Goal: Task Accomplishment & Management: Use online tool/utility

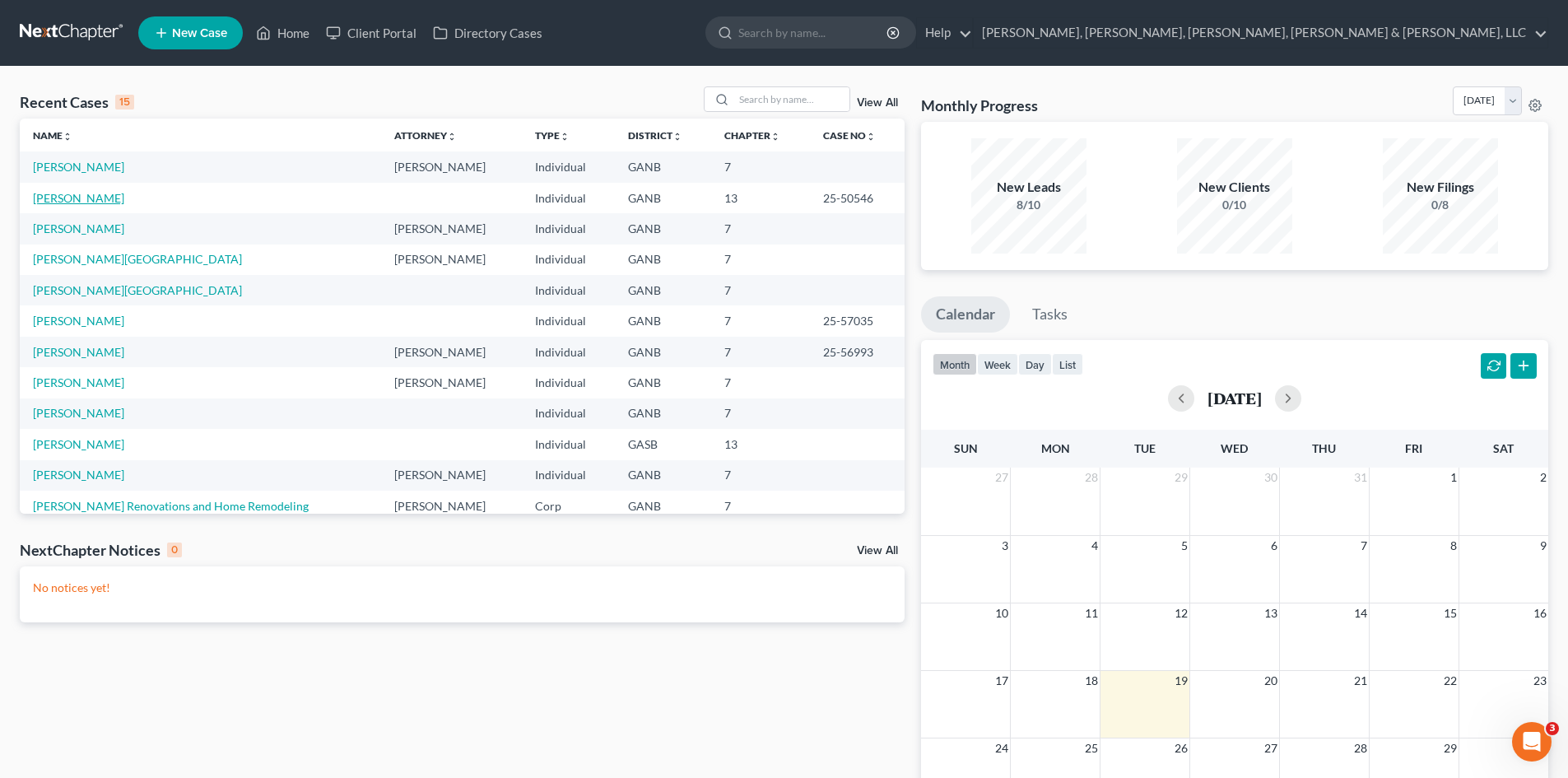
click at [106, 191] on link "[PERSON_NAME]" at bounding box center [79, 197] width 91 height 14
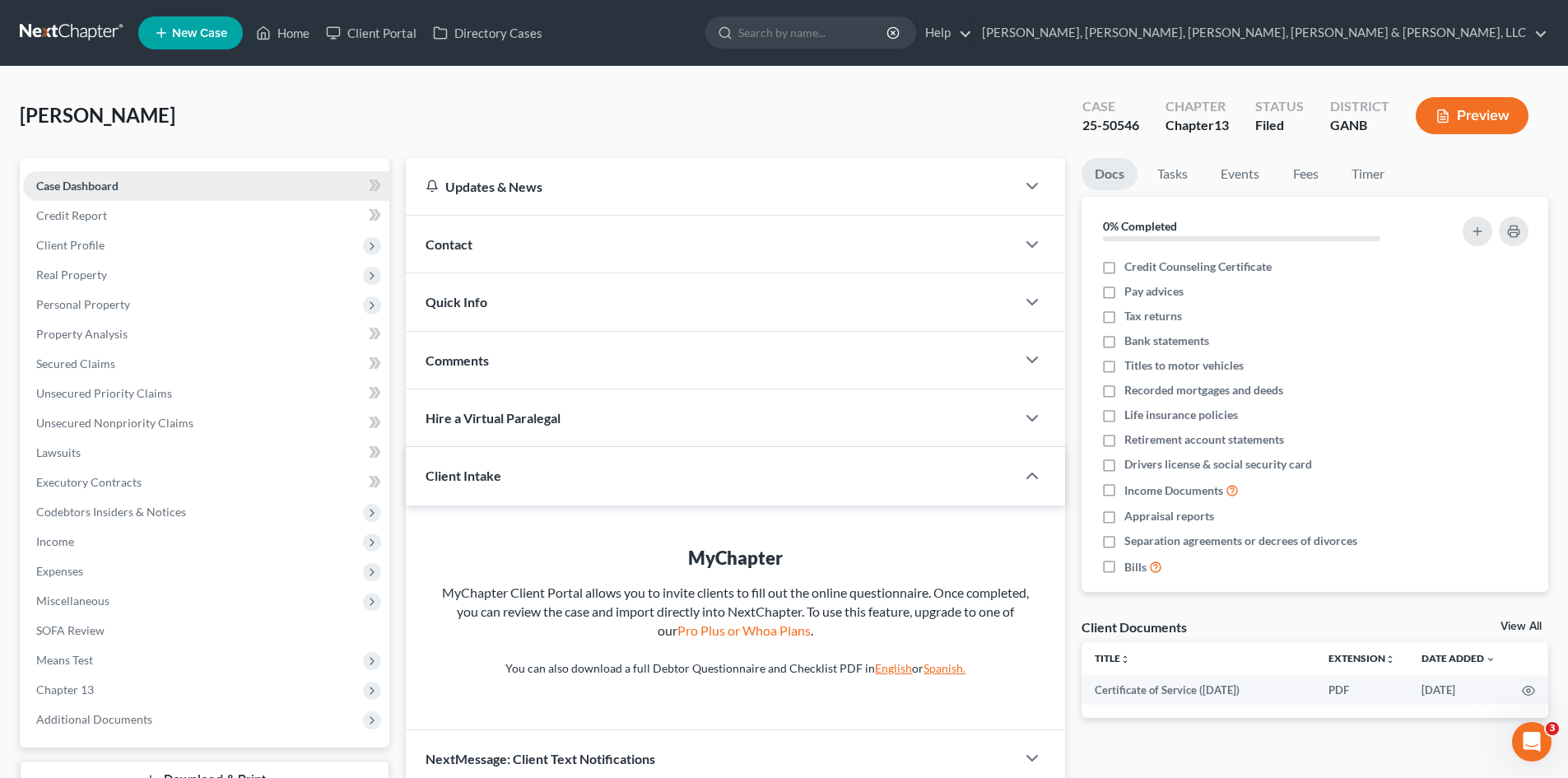
click at [156, 186] on link "Case Dashboard" at bounding box center [205, 185] width 366 height 29
click at [230, 712] on span "Additional Documents" at bounding box center [205, 720] width 366 height 29
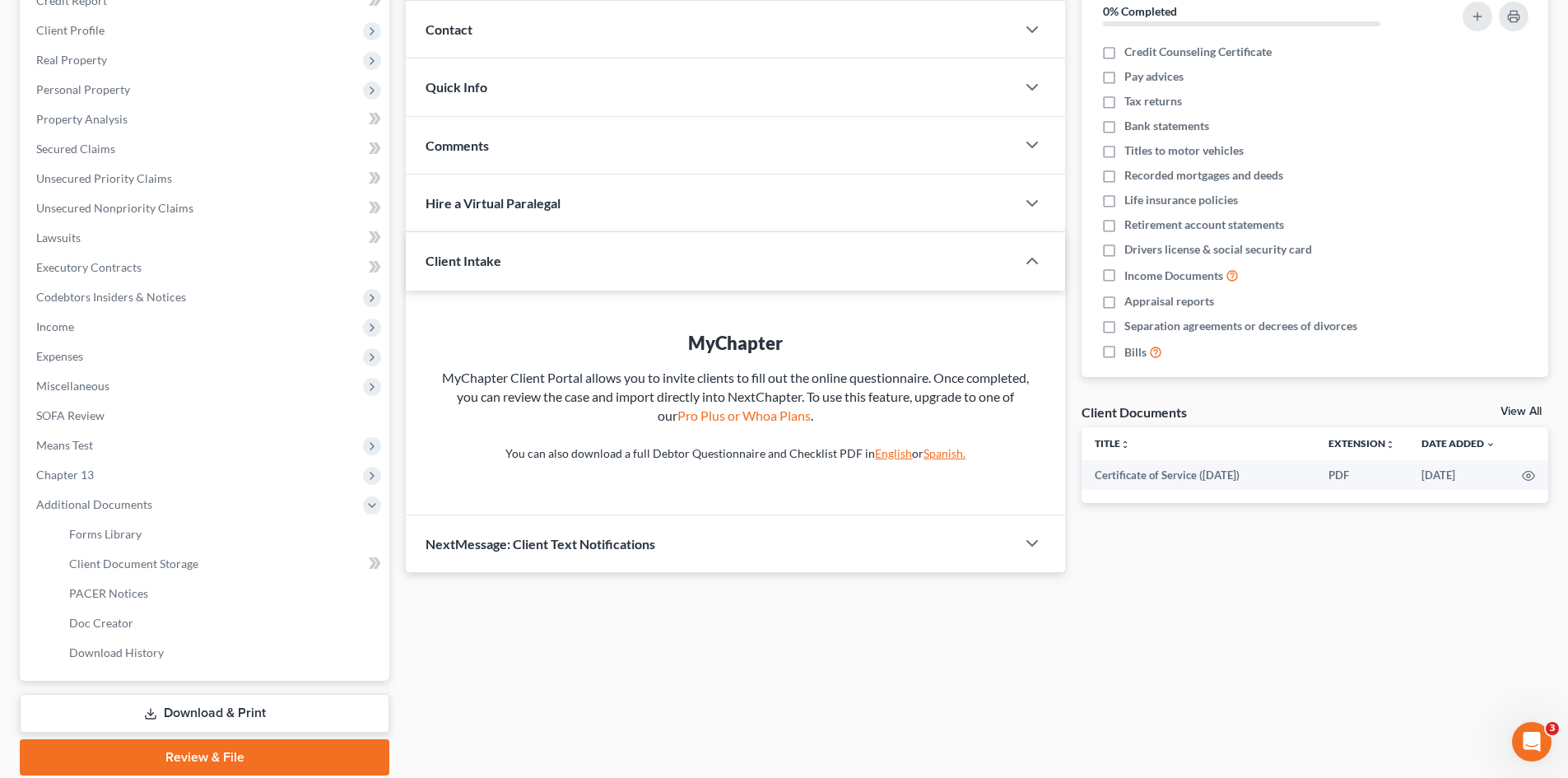
scroll to position [275, 0]
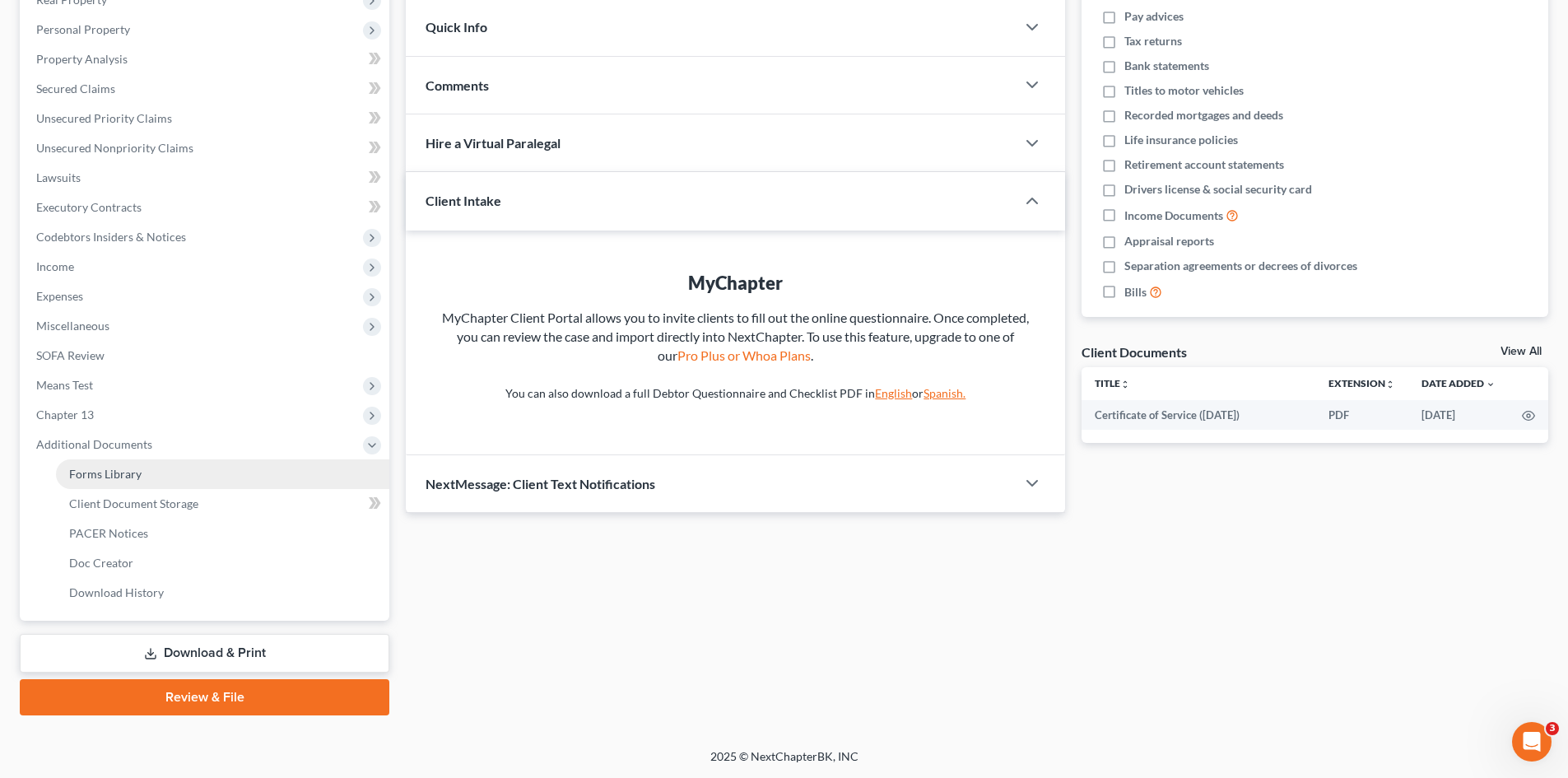
click at [146, 469] on link "Forms Library" at bounding box center [222, 474] width 333 height 29
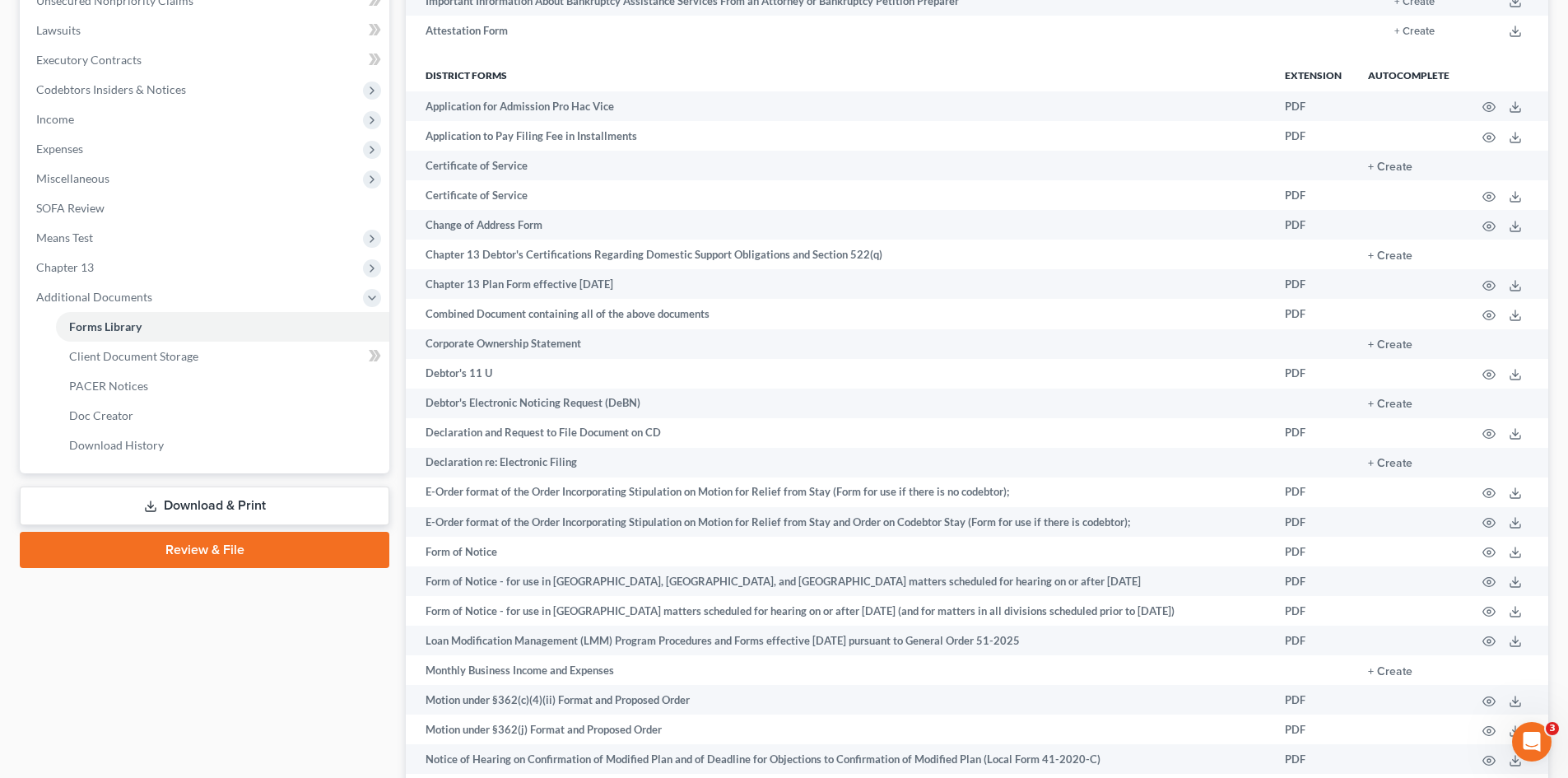
scroll to position [379, 0]
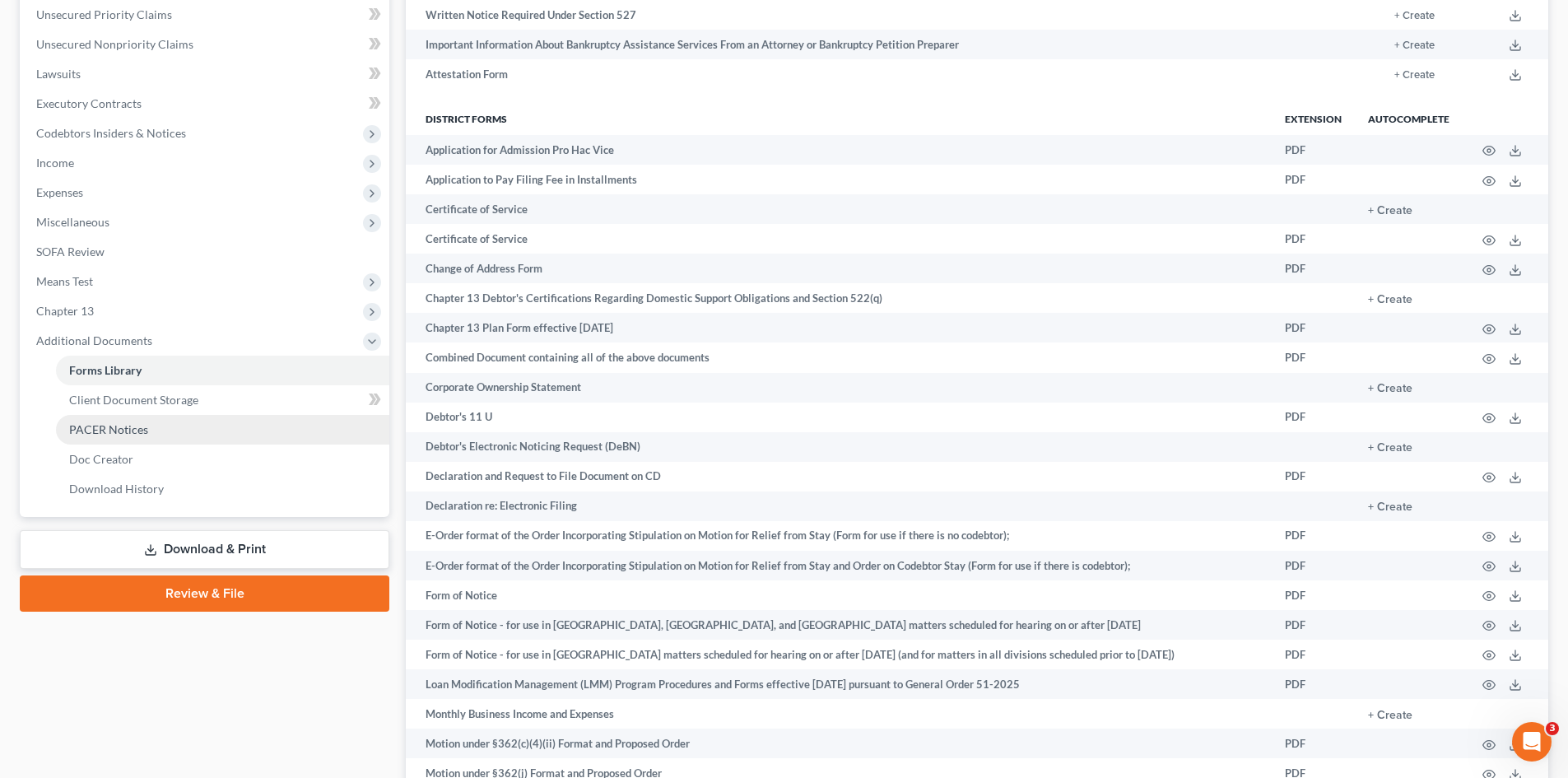
click at [183, 440] on link "PACER Notices" at bounding box center [222, 429] width 333 height 29
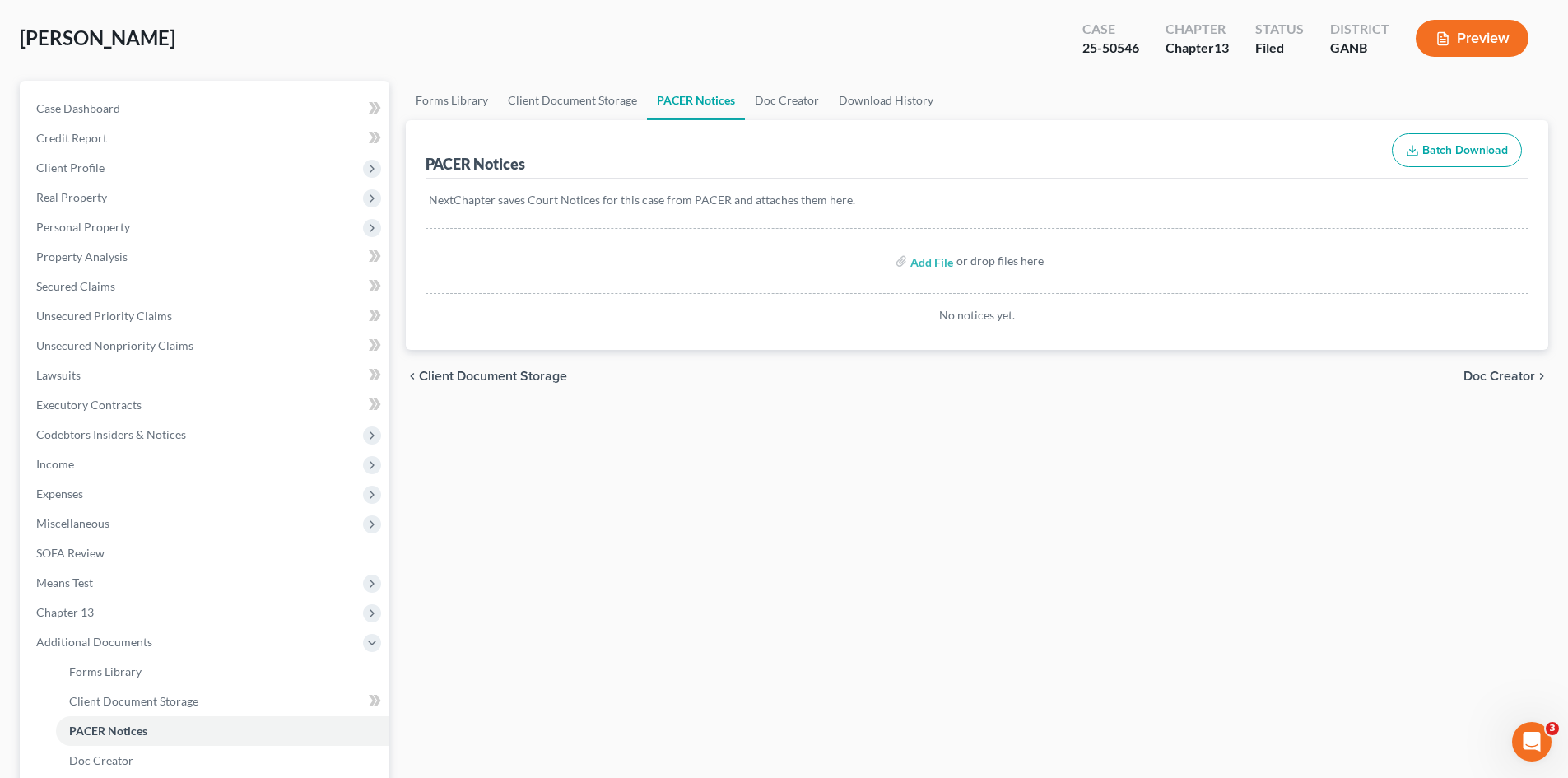
scroll to position [275, 0]
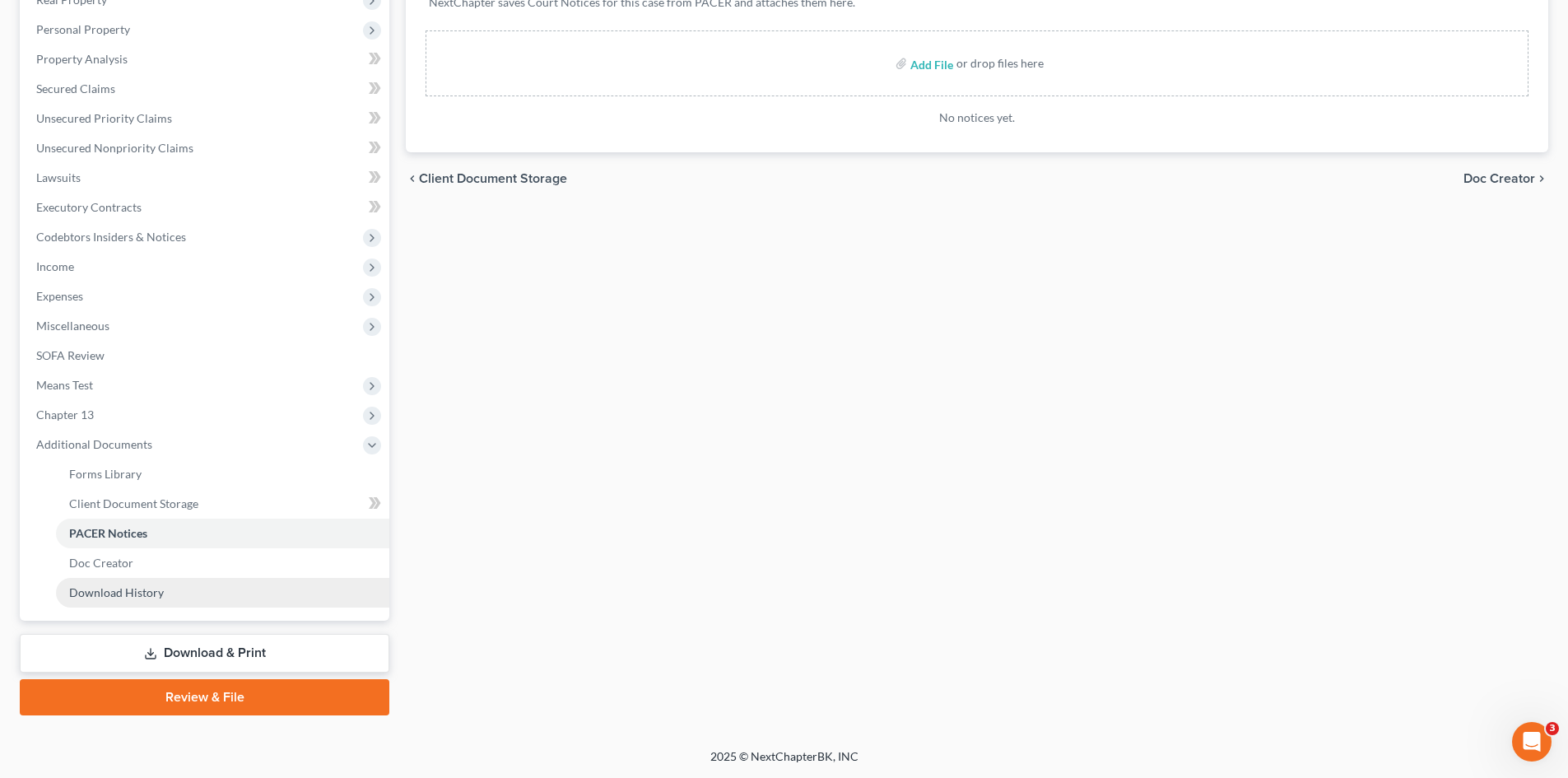
click at [175, 593] on link "Download History" at bounding box center [222, 593] width 333 height 29
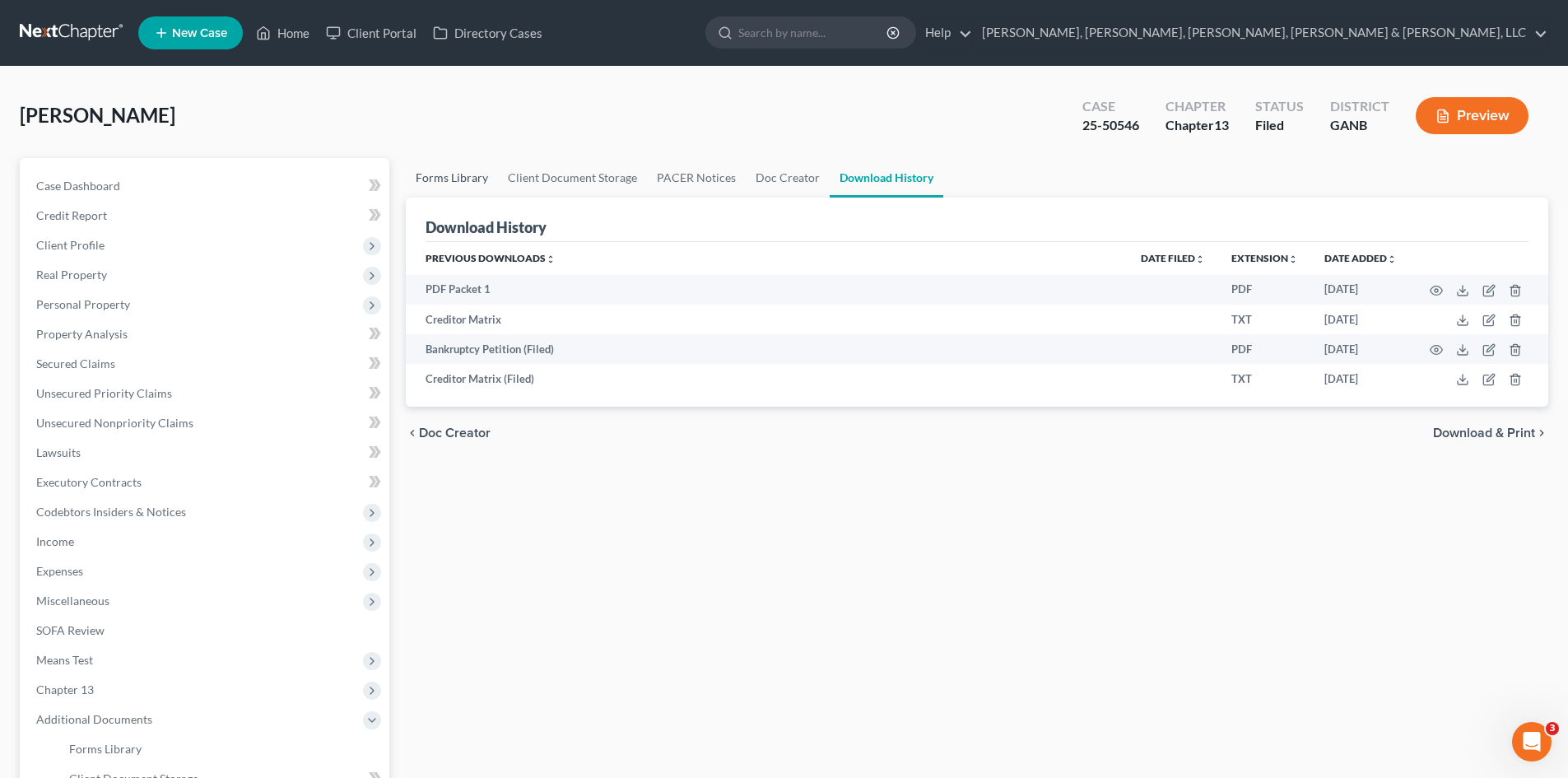
click at [458, 191] on link "Forms Library" at bounding box center [451, 177] width 92 height 39
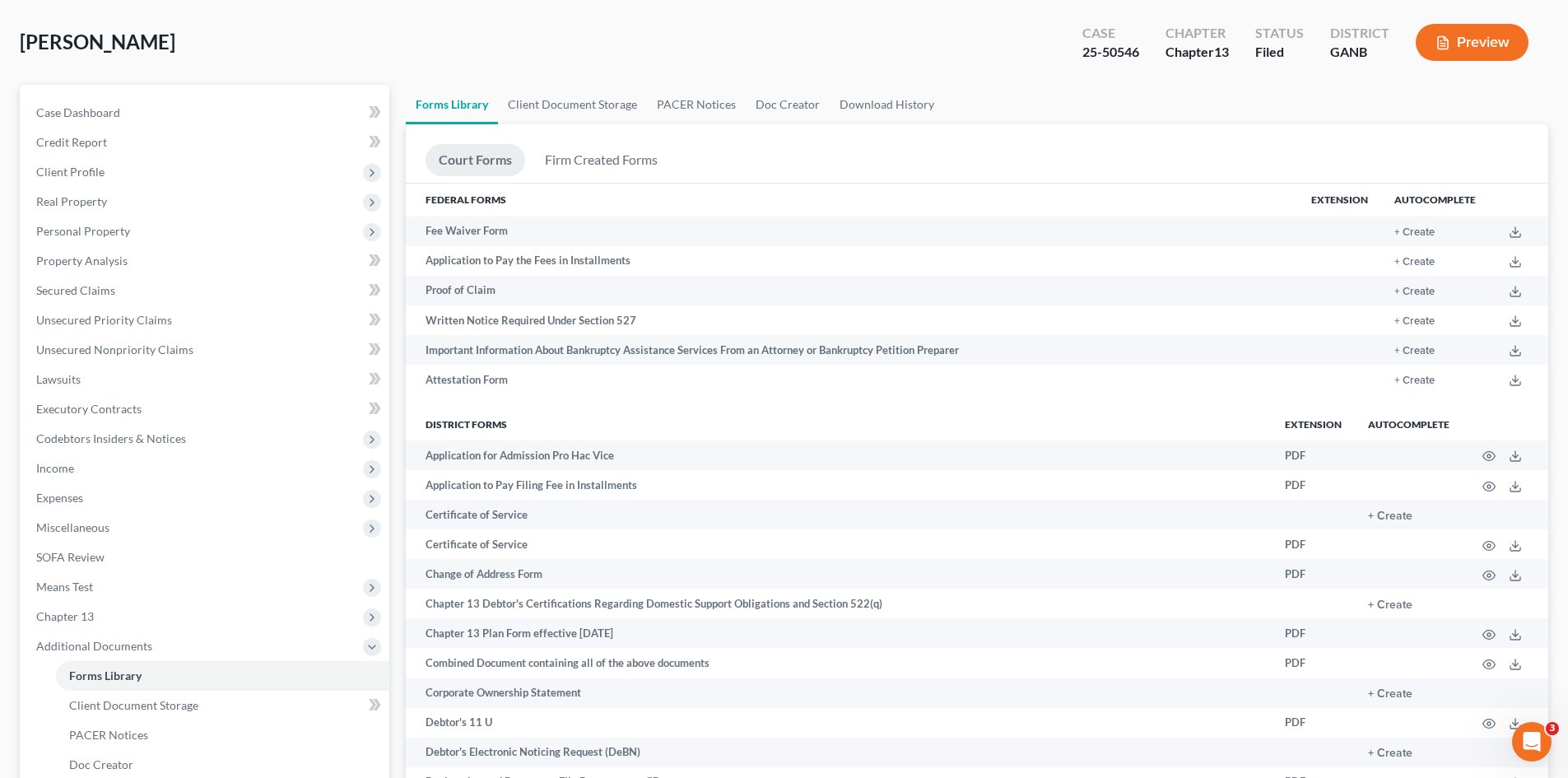
scroll to position [69, 0]
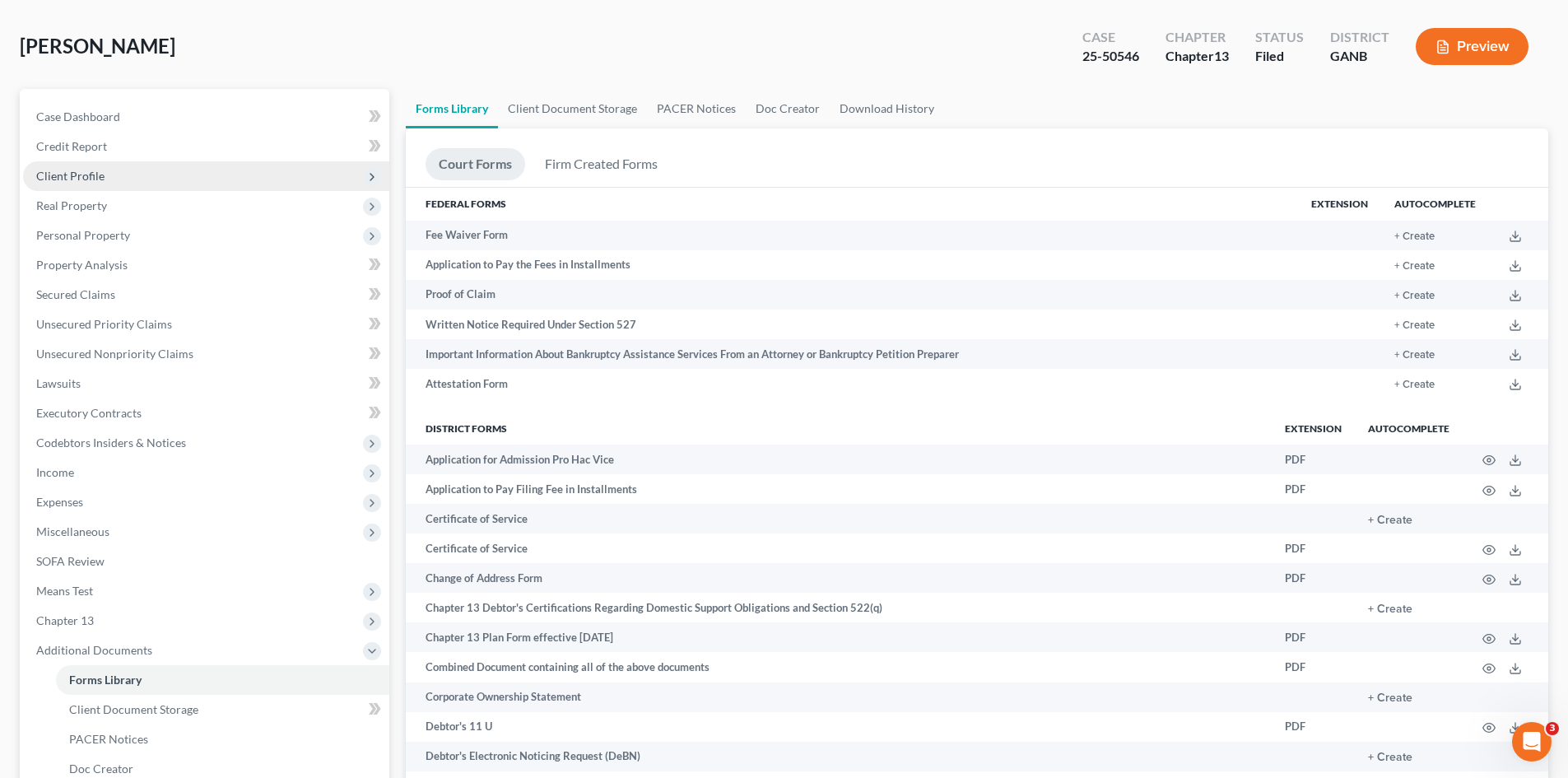
click at [185, 167] on span "Client Profile" at bounding box center [205, 176] width 366 height 29
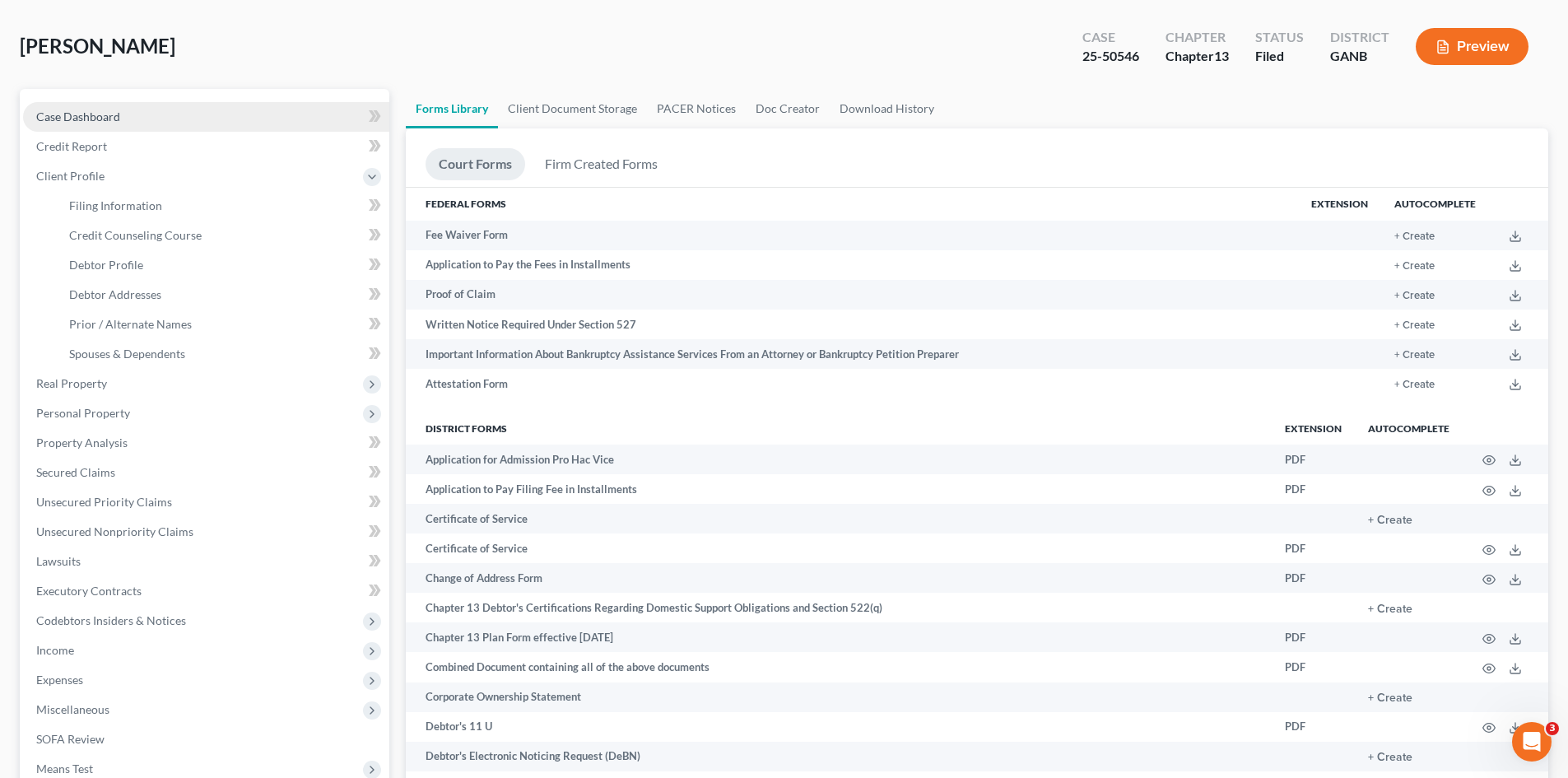
drag, startPoint x: 185, startPoint y: 167, endPoint x: 158, endPoint y: 113, distance: 60.4
click at [158, 113] on link "Case Dashboard" at bounding box center [205, 117] width 366 height 29
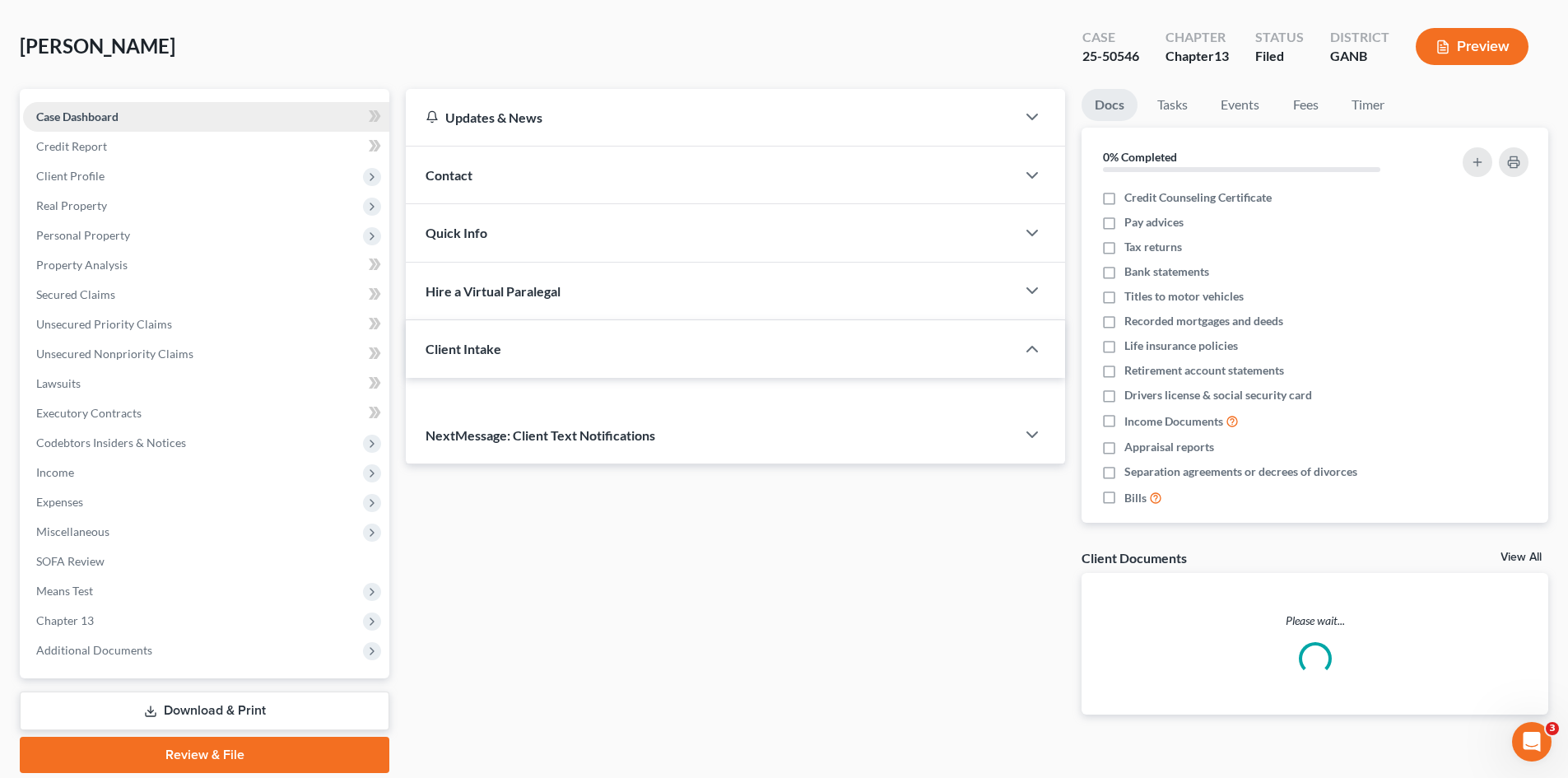
click at [158, 113] on link "Case Dashboard" at bounding box center [205, 117] width 366 height 29
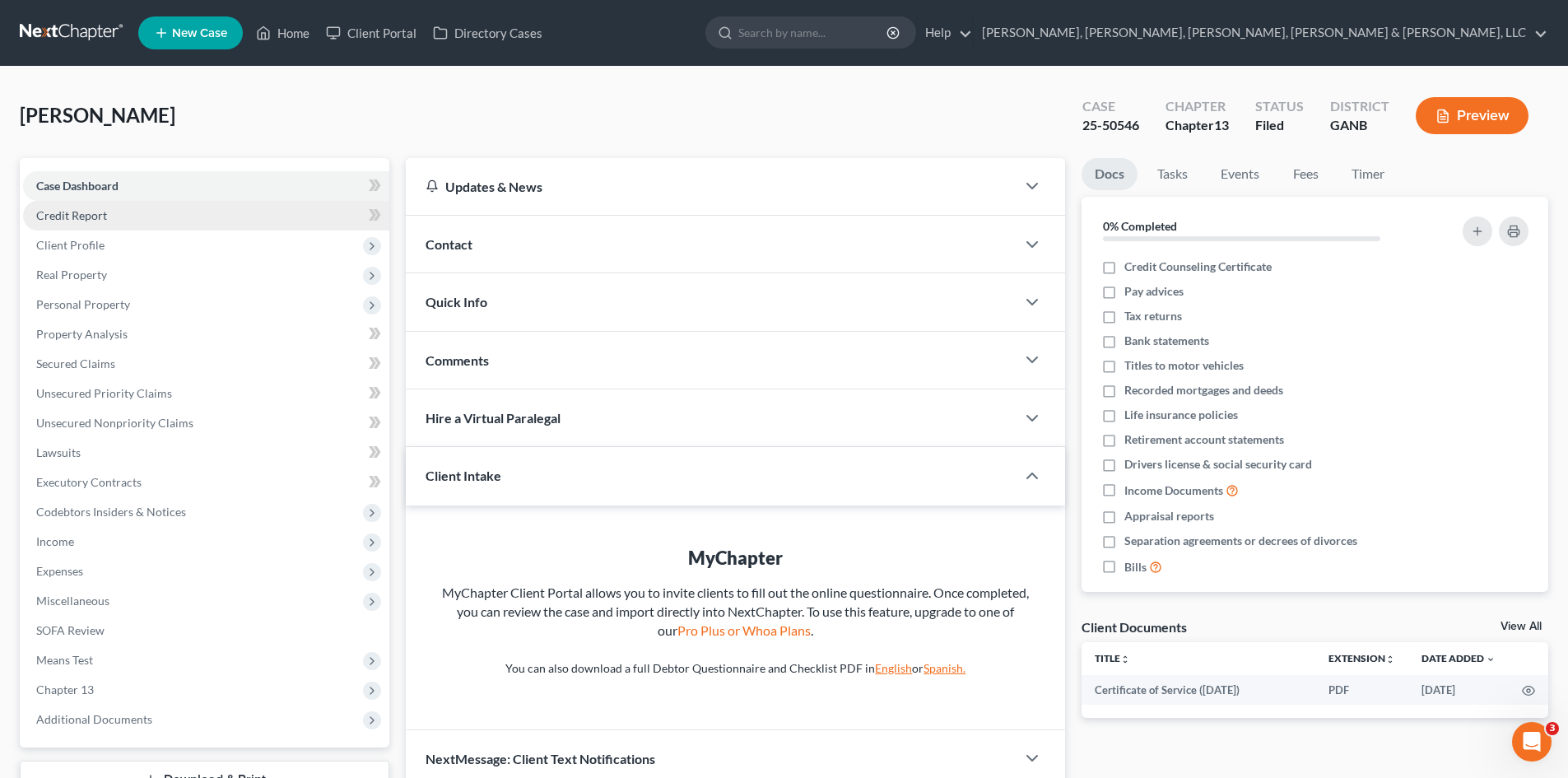
click at [159, 226] on link "Credit Report" at bounding box center [205, 216] width 366 height 29
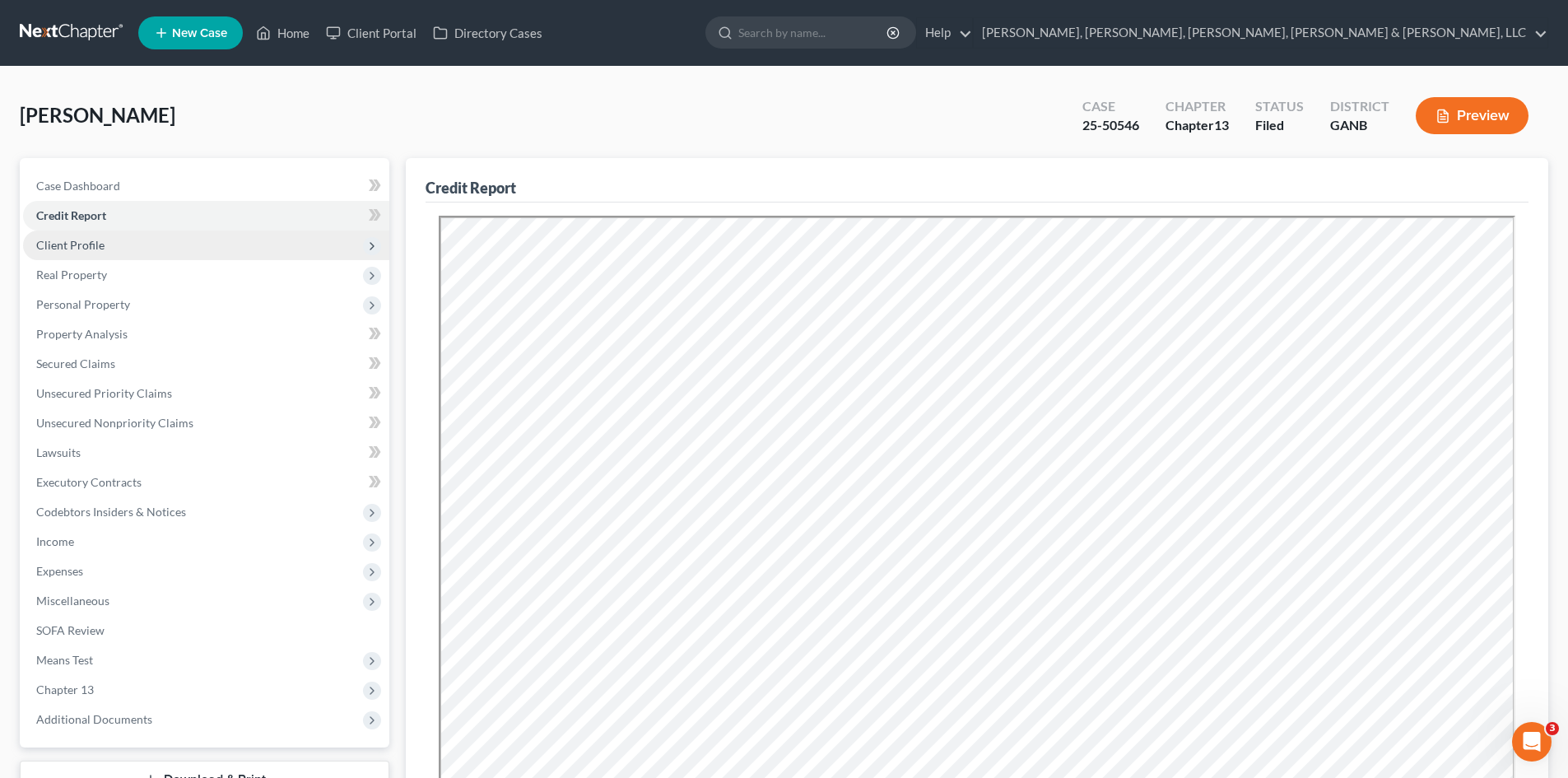
click at [163, 255] on span "Client Profile" at bounding box center [205, 245] width 366 height 29
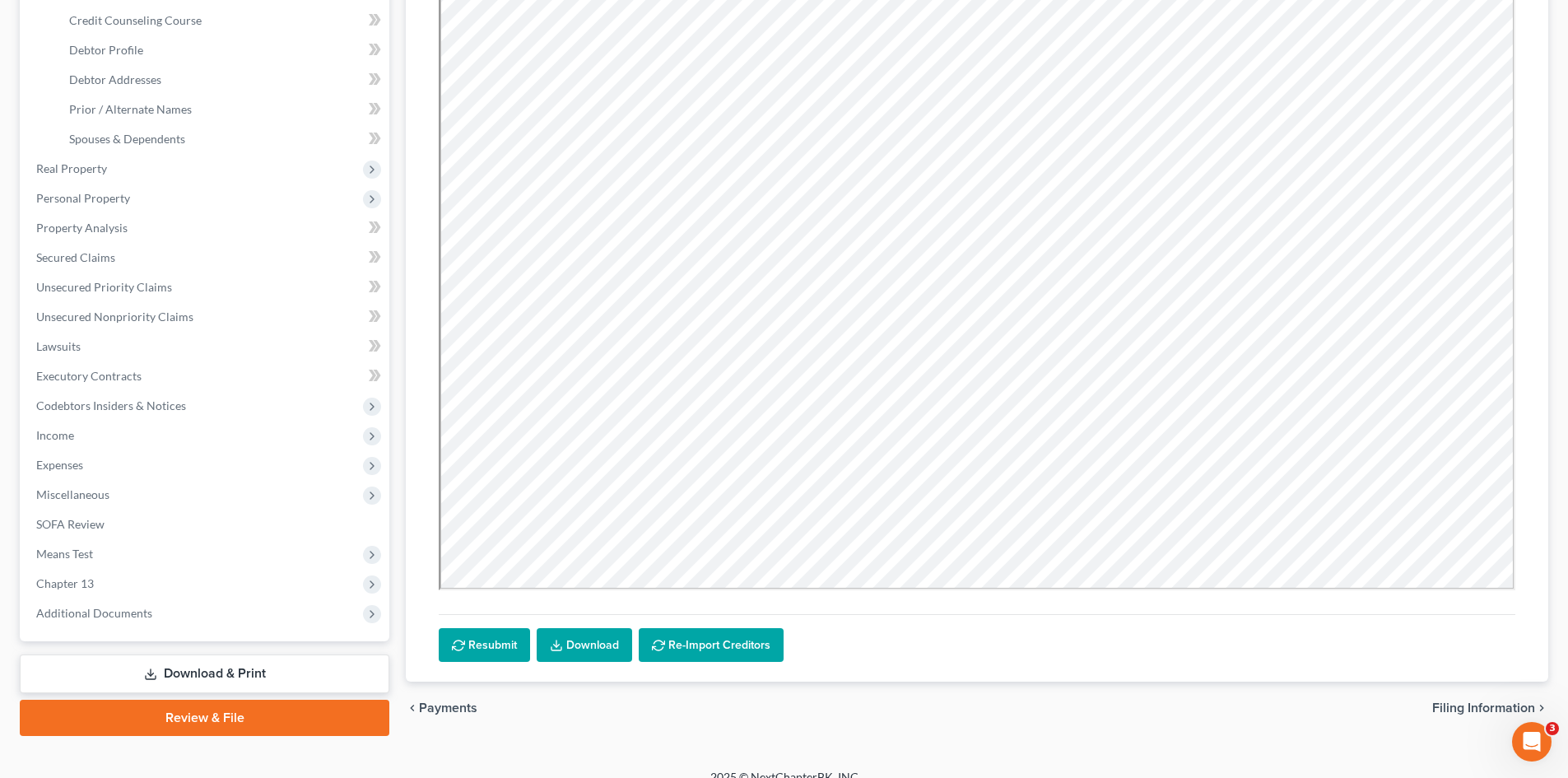
scroll to position [305, 0]
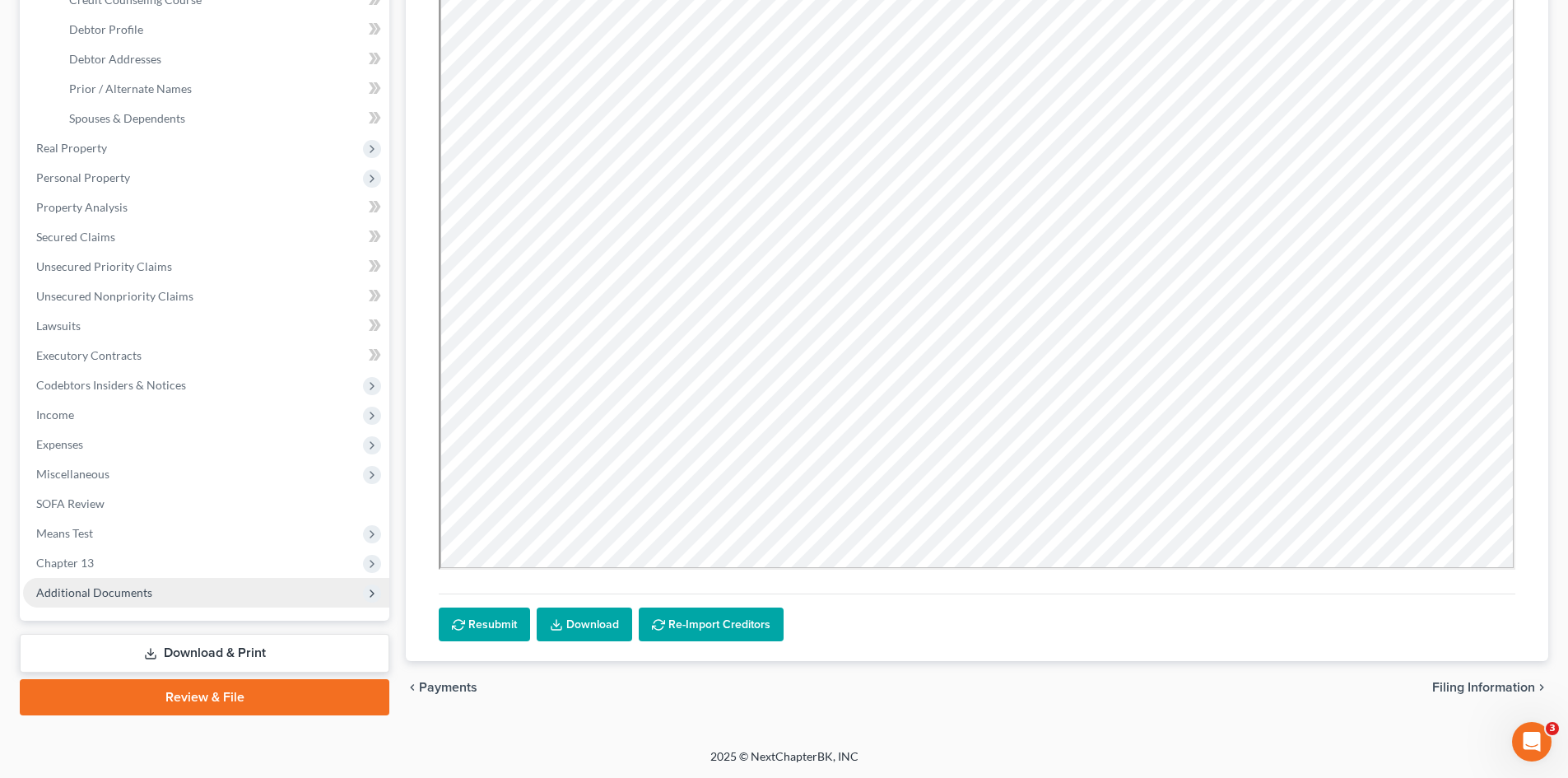
click at [242, 594] on span "Additional Documents" at bounding box center [205, 593] width 366 height 29
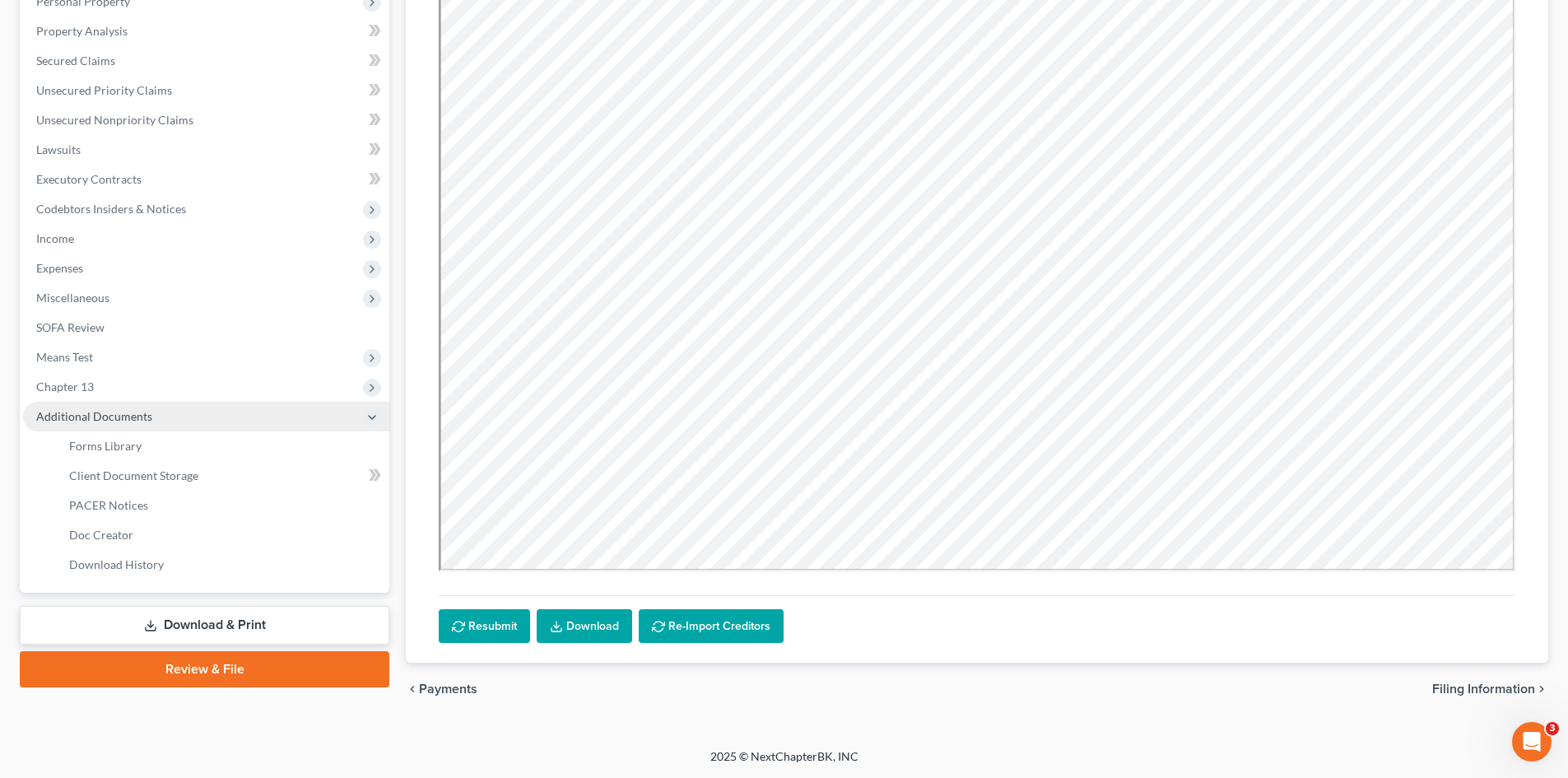
scroll to position [285, 0]
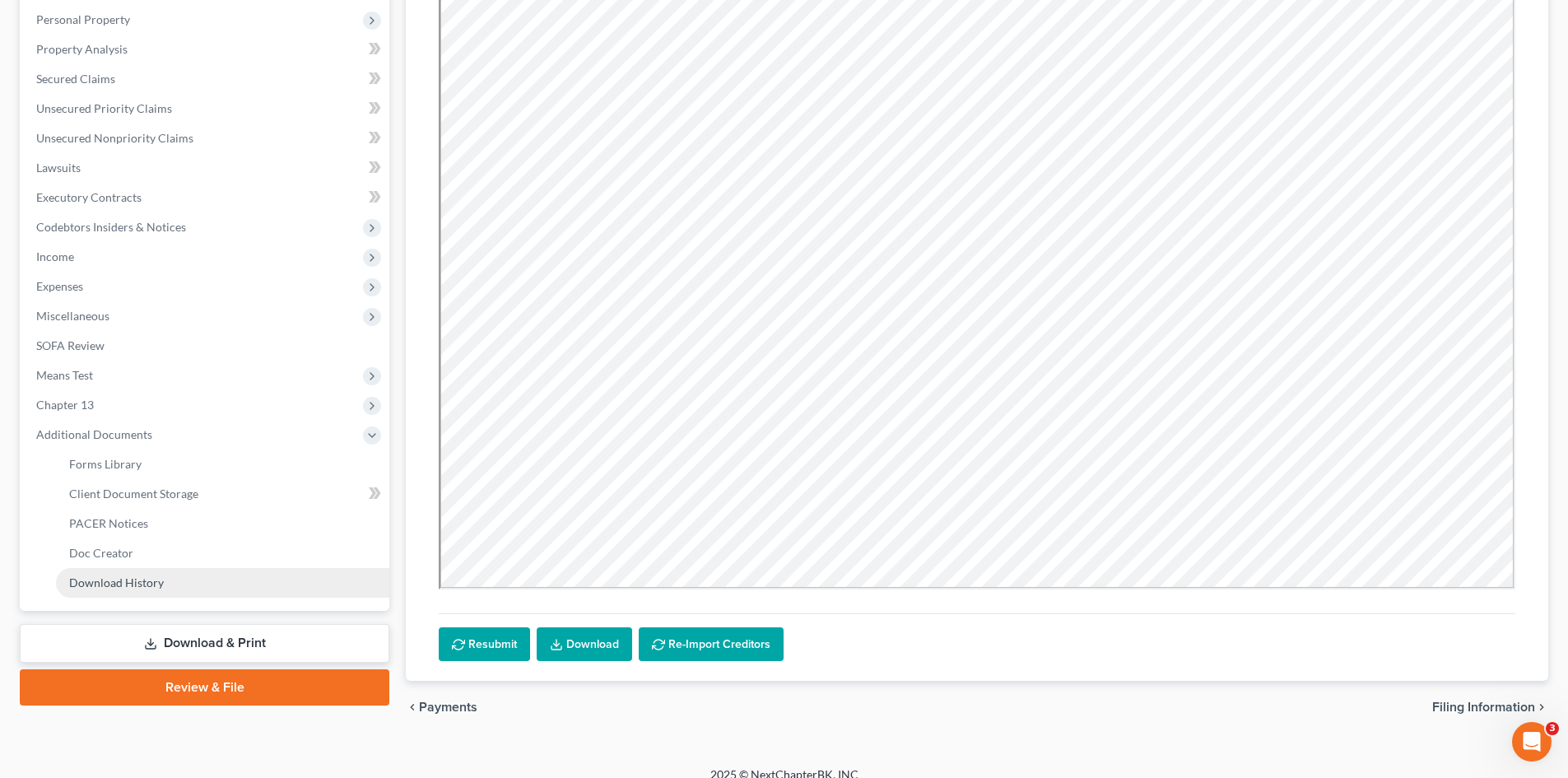
drag, startPoint x: 148, startPoint y: 455, endPoint x: 82, endPoint y: 589, distance: 149.4
click at [82, 589] on link "Download History" at bounding box center [222, 583] width 333 height 29
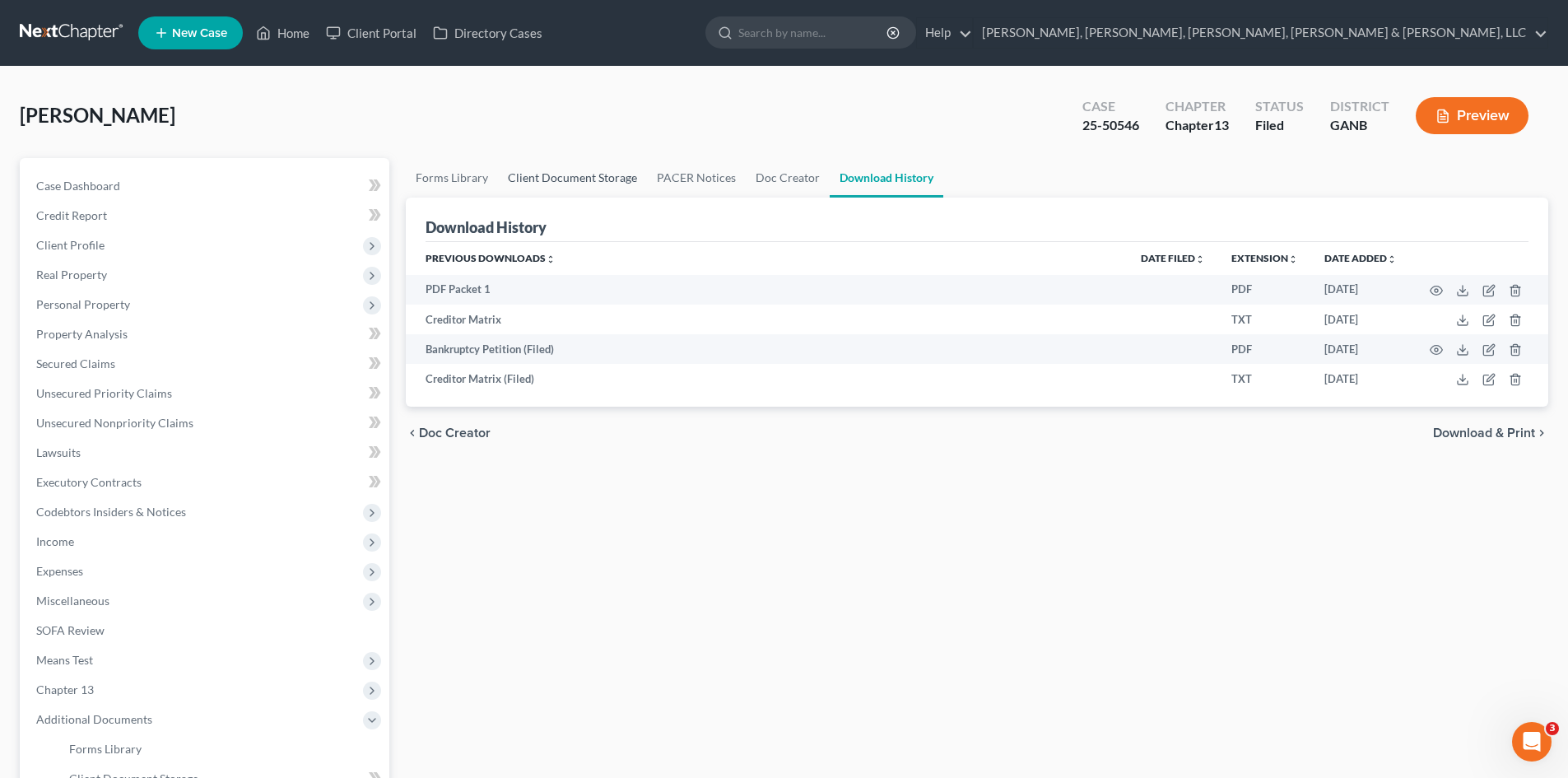
click at [563, 163] on link "Client Document Storage" at bounding box center [572, 177] width 149 height 39
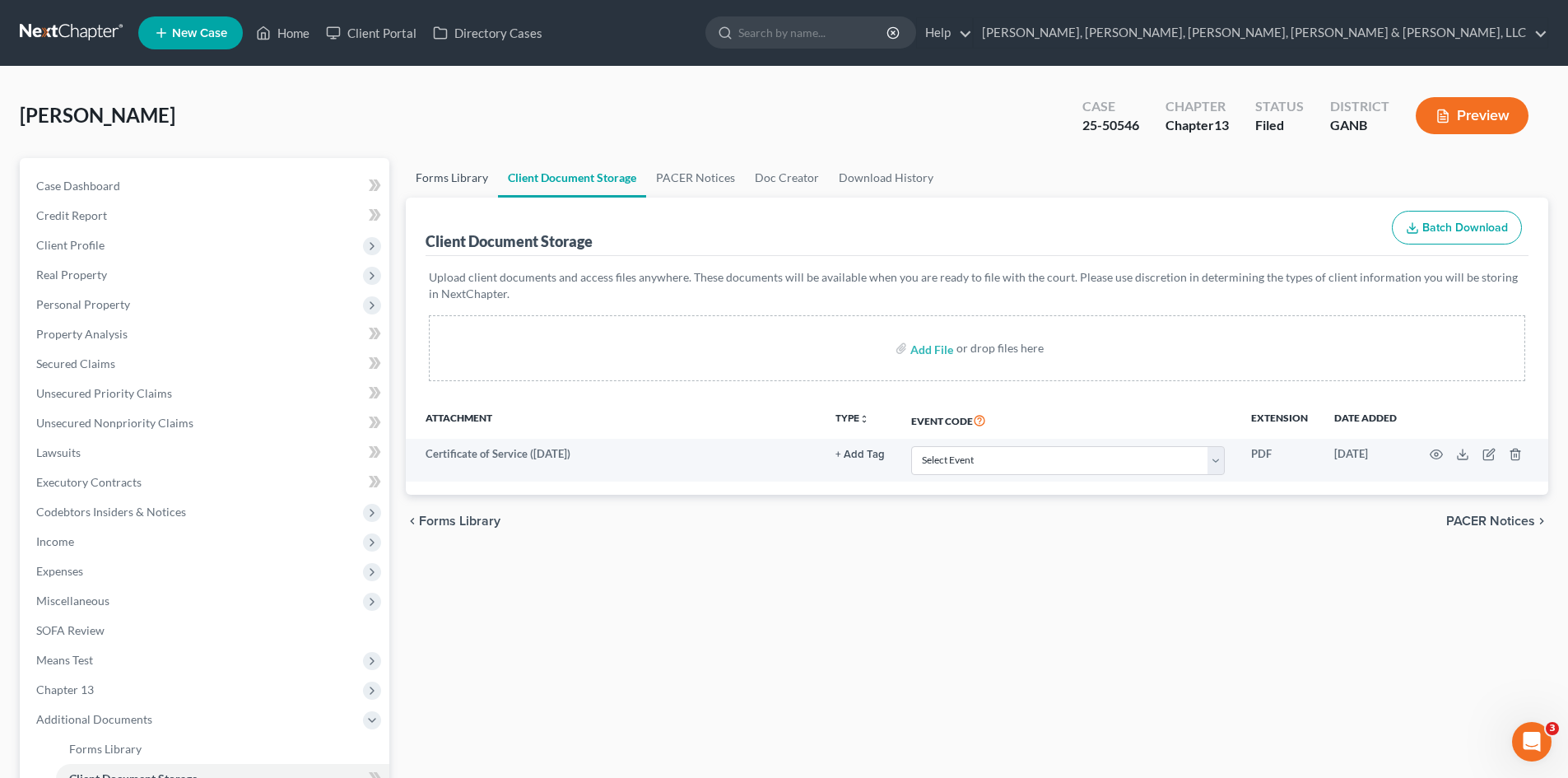
click at [468, 178] on link "Forms Library" at bounding box center [451, 177] width 92 height 39
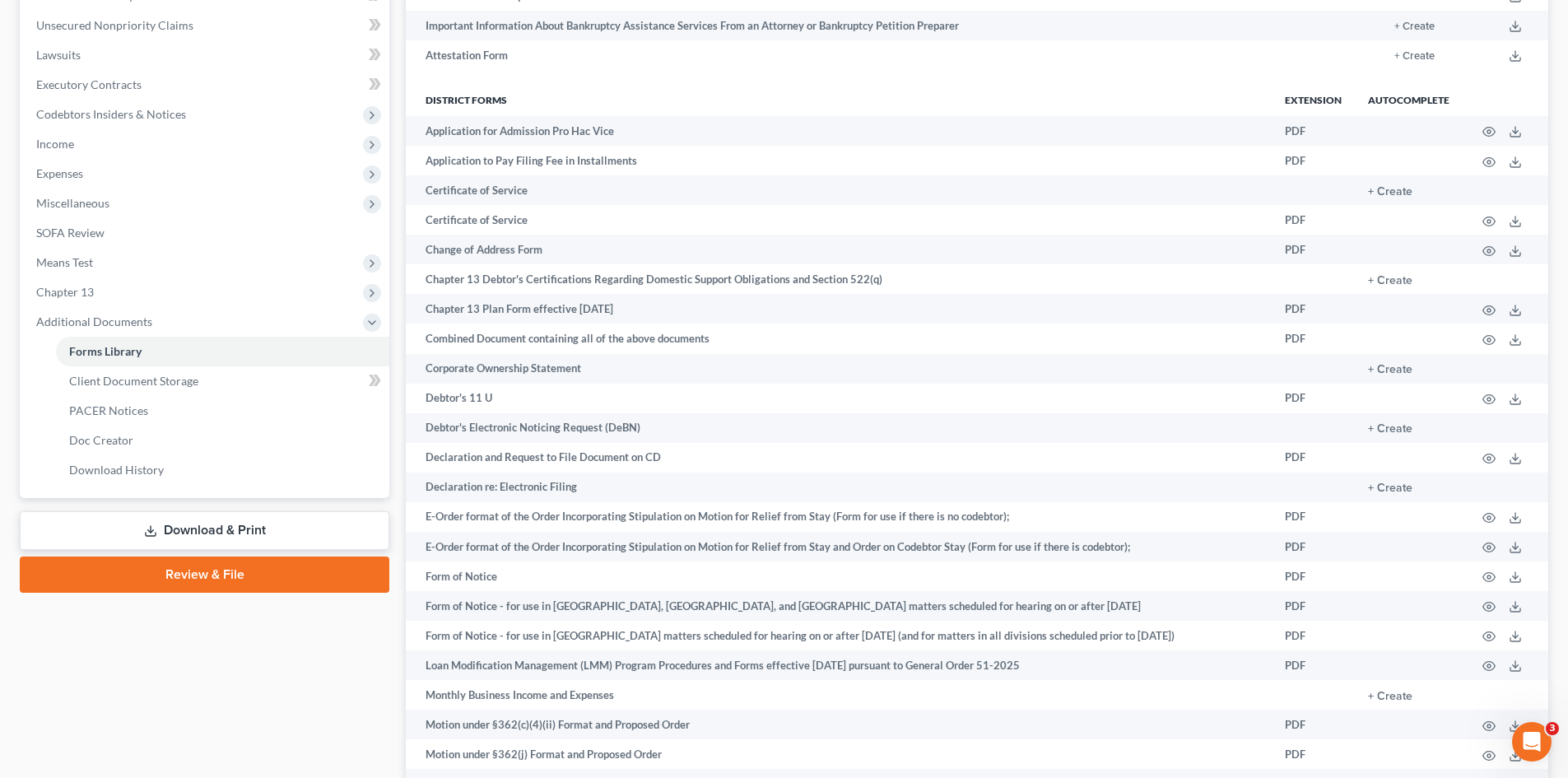
scroll to position [340, 0]
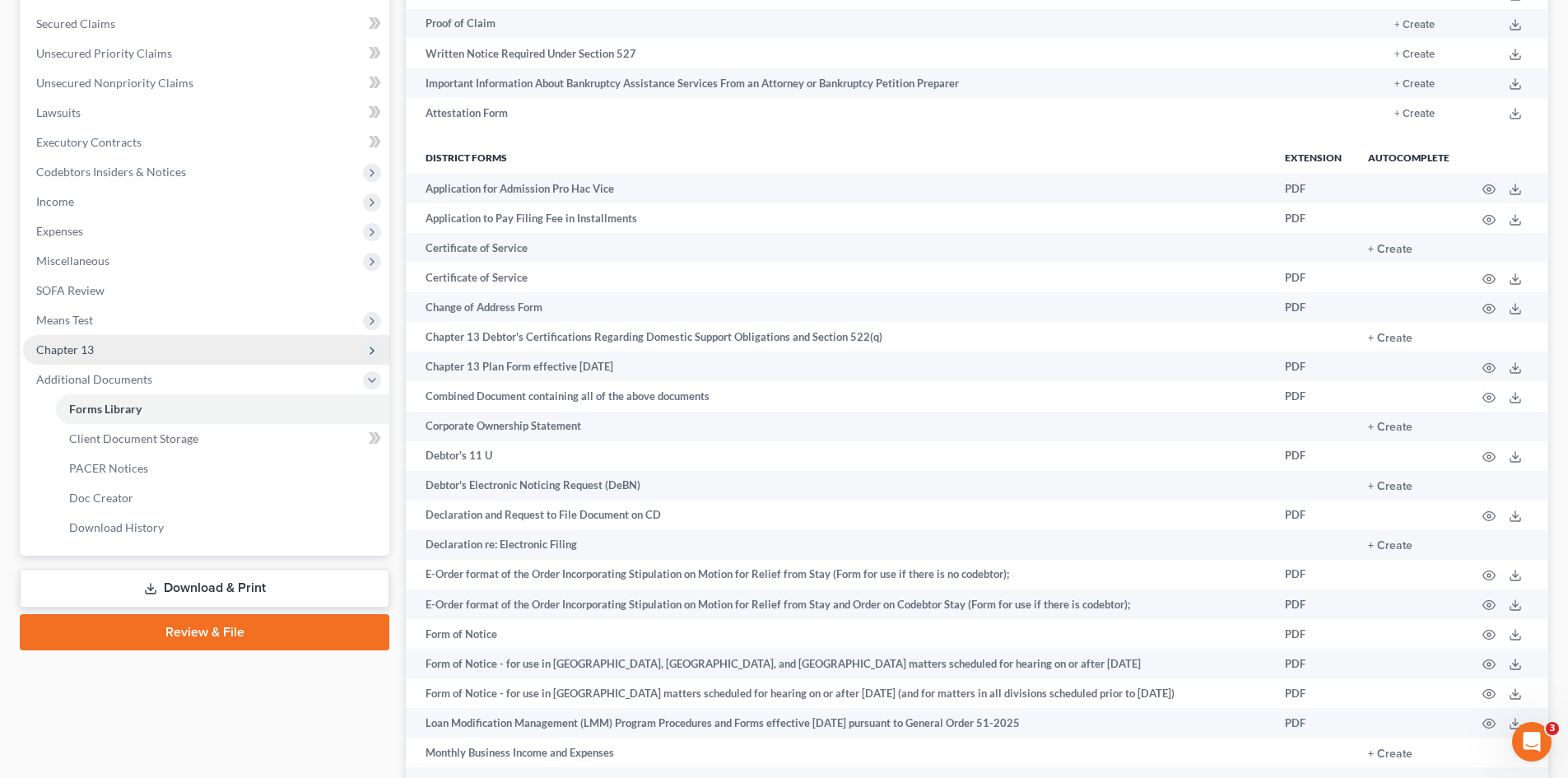
click at [284, 337] on span "Chapter 13" at bounding box center [205, 350] width 366 height 29
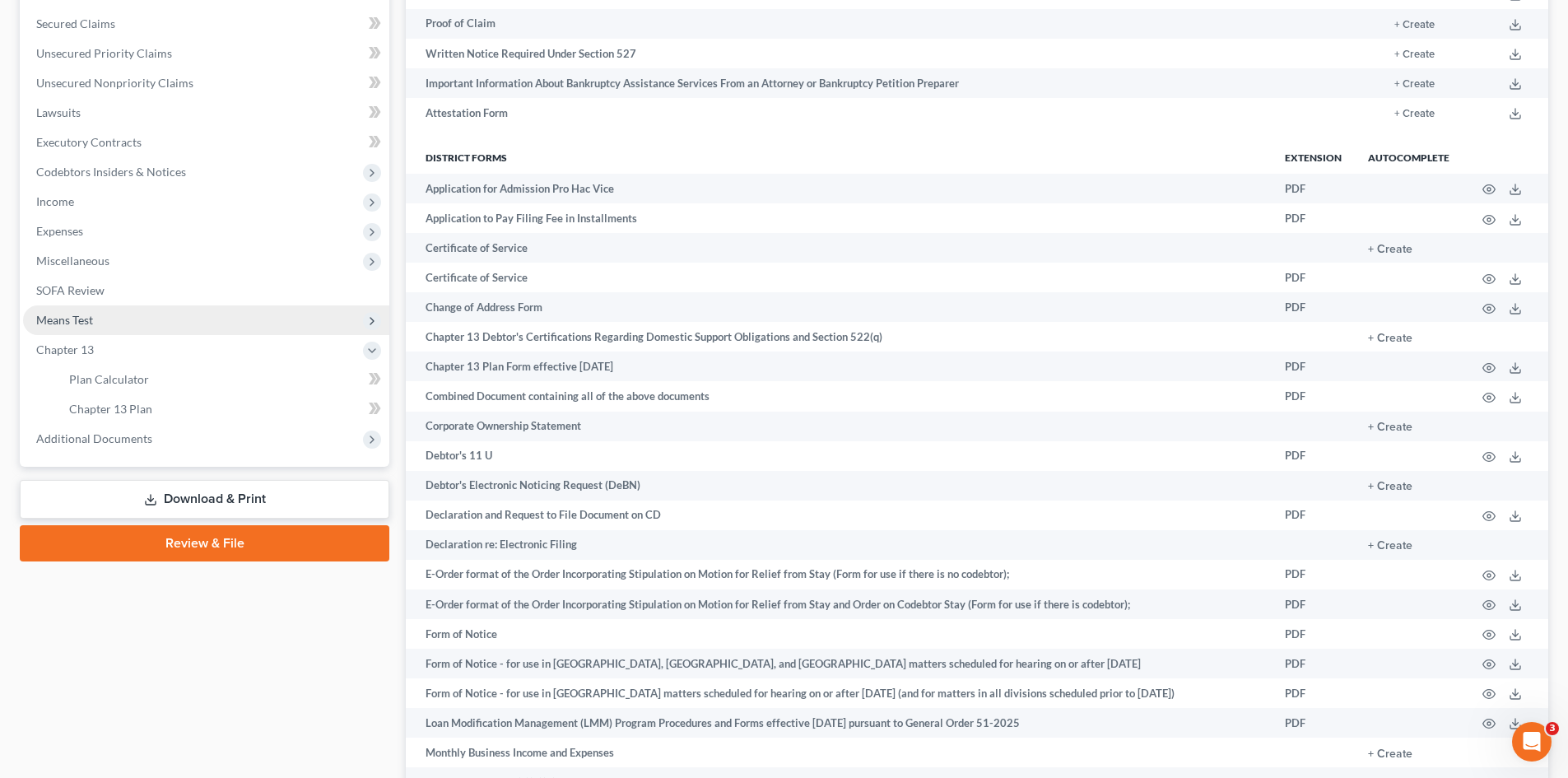
click at [284, 321] on span "Means Test" at bounding box center [205, 320] width 366 height 29
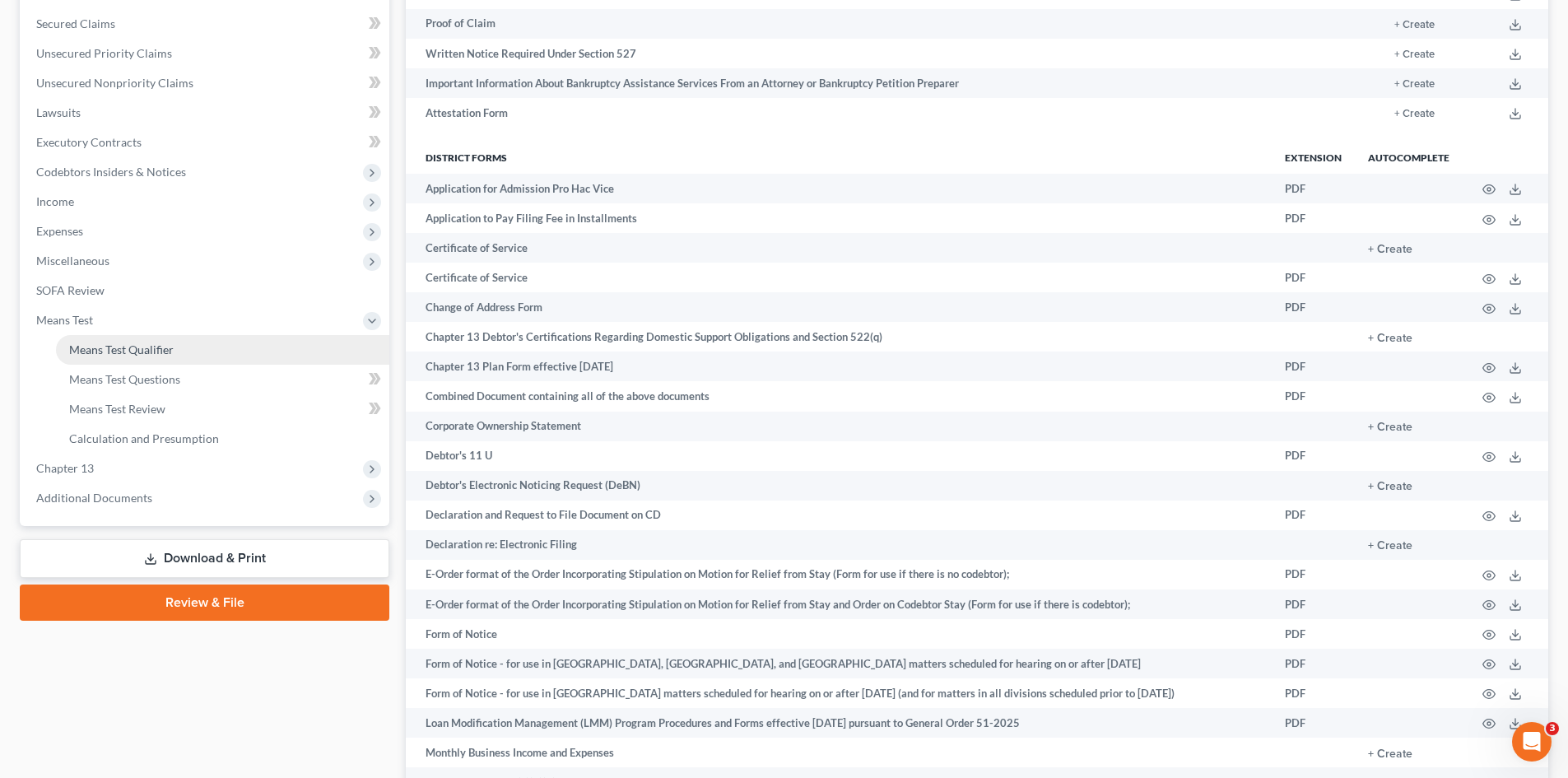
click at [294, 351] on link "Means Test Qualifier" at bounding box center [222, 350] width 333 height 29
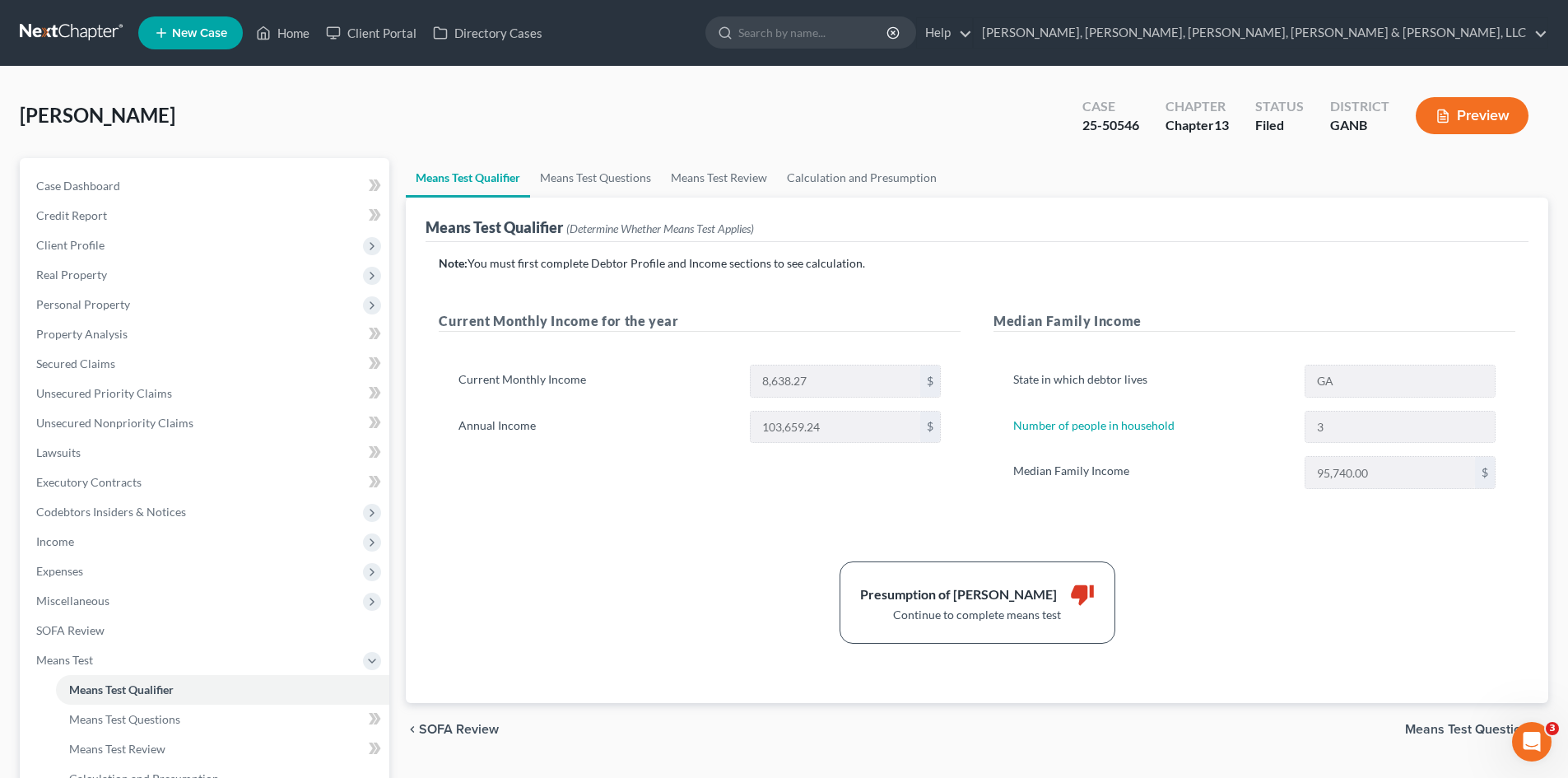
drag, startPoint x: 464, startPoint y: 325, endPoint x: 694, endPoint y: 281, distance: 234.2
drag, startPoint x: 694, startPoint y: 281, endPoint x: 832, endPoint y: 163, distance: 181.6
click at [832, 164] on link "Calculation and Presumption" at bounding box center [862, 177] width 170 height 39
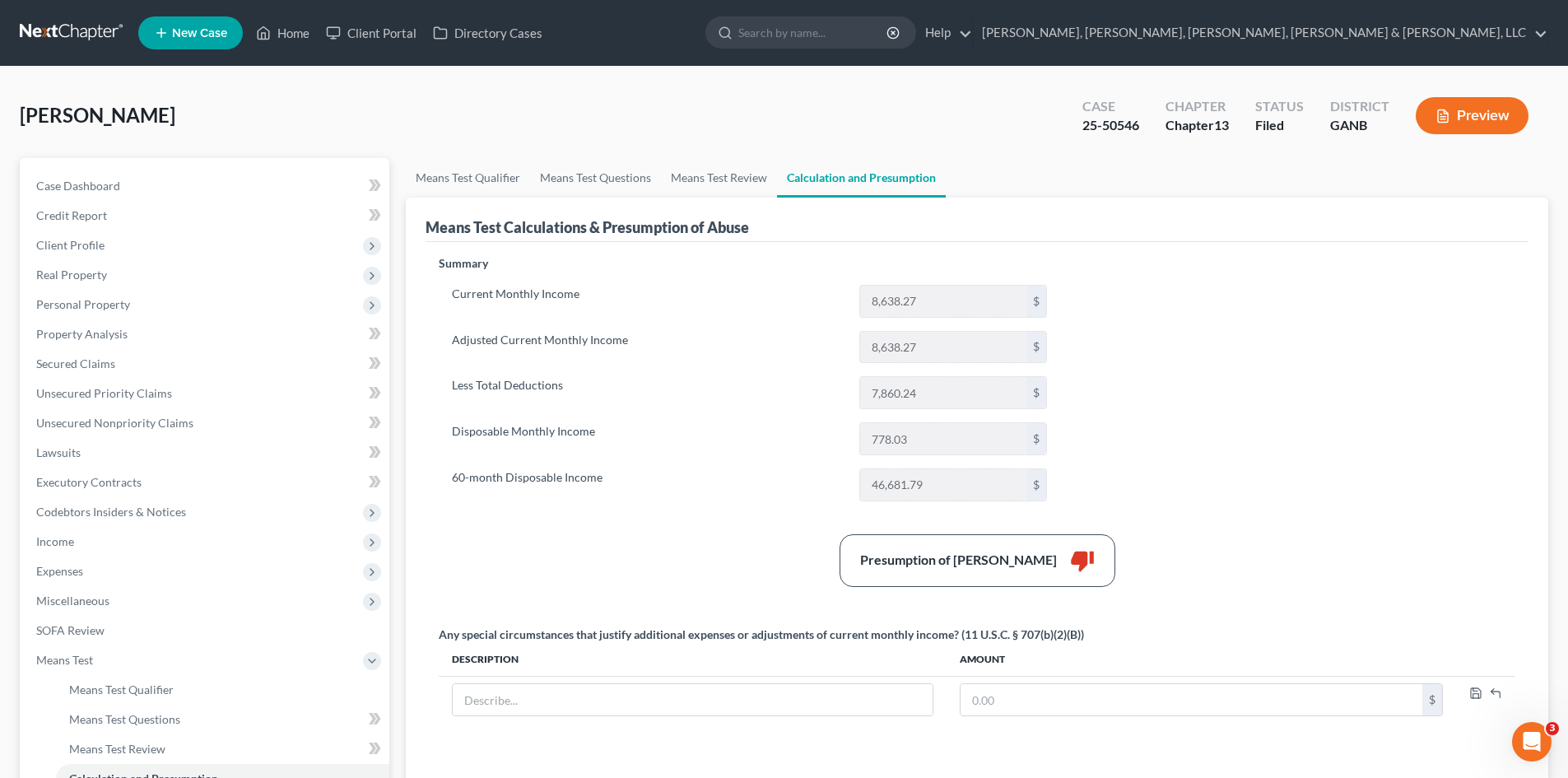
drag, startPoint x: 832, startPoint y: 163, endPoint x: 1298, endPoint y: 219, distance: 469.4
click at [1290, 219] on div "Means Test Calculations & Presumption of Abuse" at bounding box center [977, 219] width 1103 height 45
drag, startPoint x: 1112, startPoint y: 622, endPoint x: 1099, endPoint y: 631, distance: 15.8
click at [1110, 623] on div "Summary Current Monthly Income 8,638.27 $ Adjusted Current Monthly Income 8,638…" at bounding box center [976, 592] width 1093 height 674
drag, startPoint x: 1066, startPoint y: 639, endPoint x: 962, endPoint y: 639, distance: 104.0
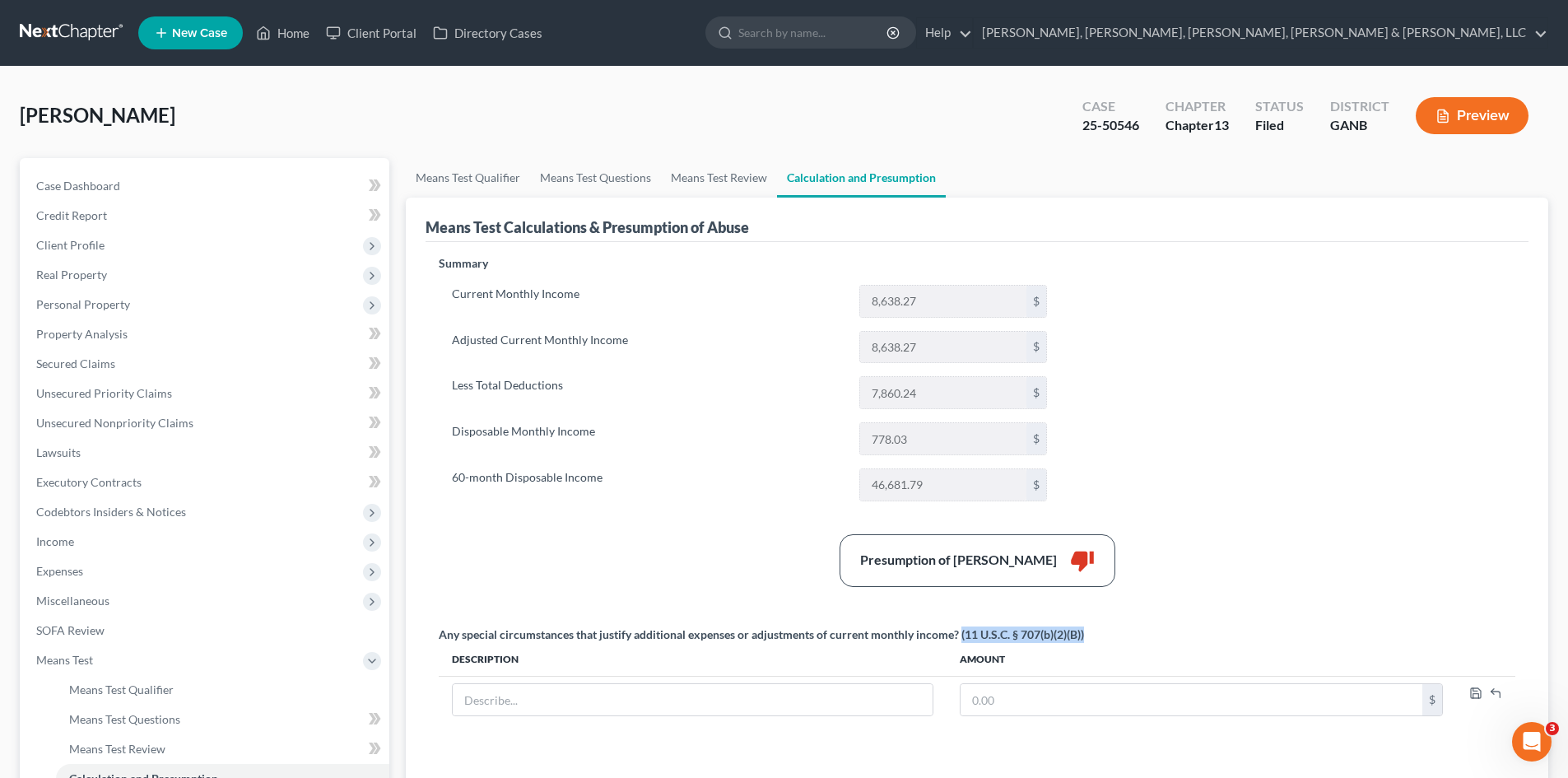
click at [962, 639] on div "Any special circumstances that justify additional expenses or adjustments of cu…" at bounding box center [976, 635] width 1077 height 16
copy div "(11 U.S.C. § 707(b)(2)(B))"
drag, startPoint x: 481, startPoint y: 198, endPoint x: 489, endPoint y: 163, distance: 35.9
click at [481, 196] on ui-view "Means Test Qualifier Means Test Questions Means Test Review Calculation and Pre…" at bounding box center [976, 580] width 1142 height 844
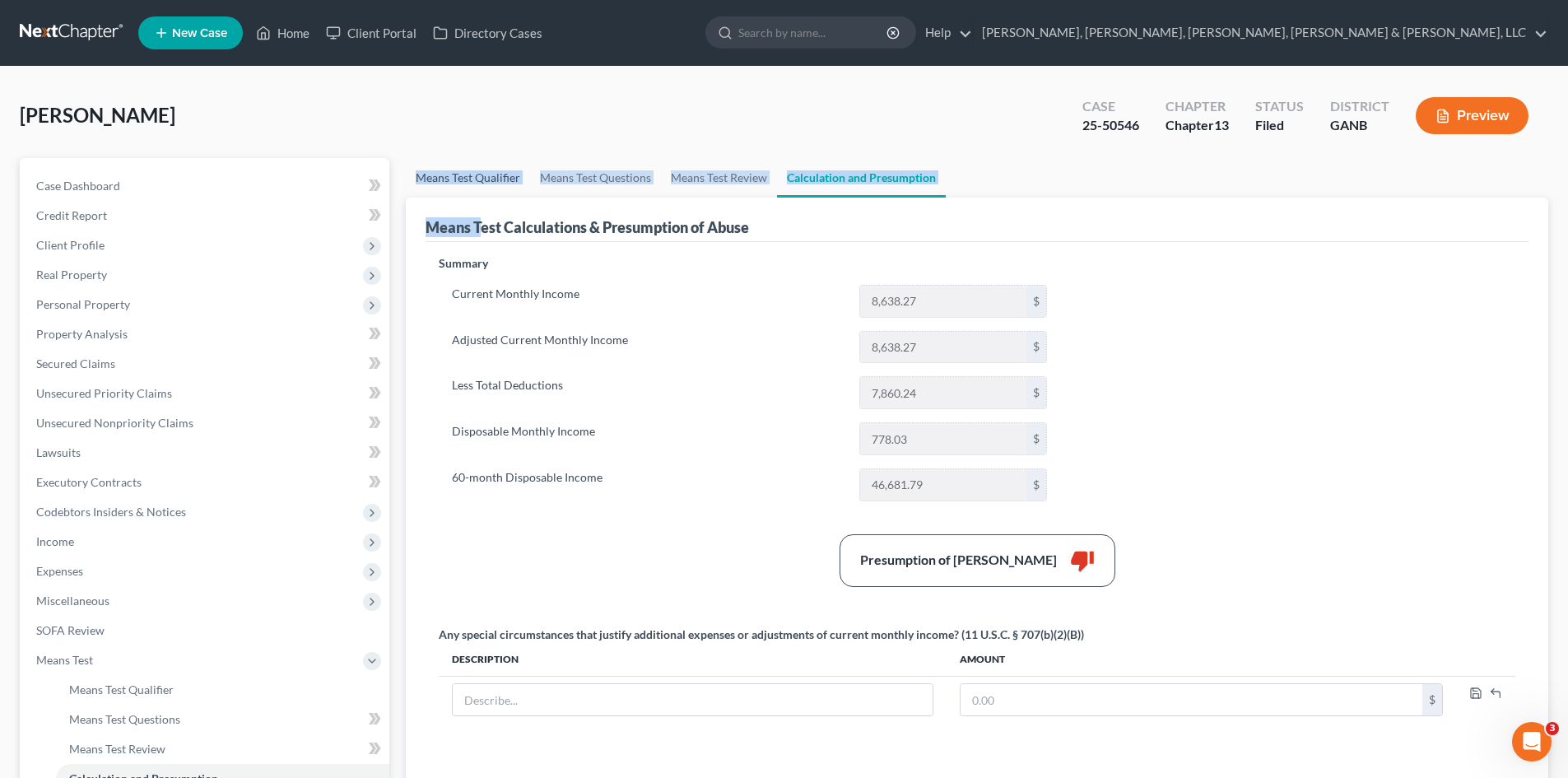
click at [489, 159] on link "Means Test Qualifier" at bounding box center [468, 177] width 124 height 39
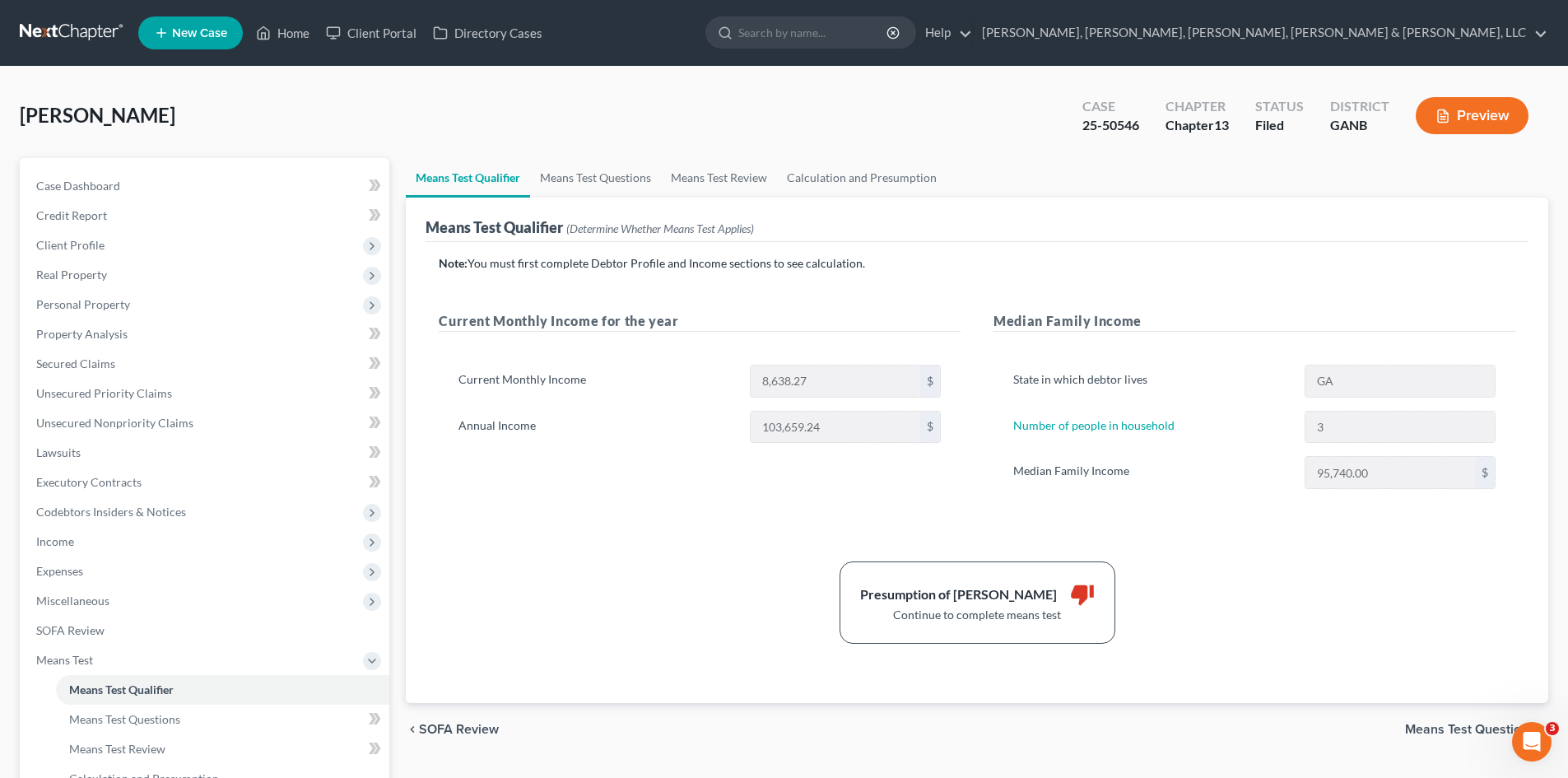
click at [1343, 569] on div "Presumption of Abuse Arises thumb_down Continue to complete means test" at bounding box center [976, 603] width 1093 height 82
